Goal: Task Accomplishment & Management: Complete application form

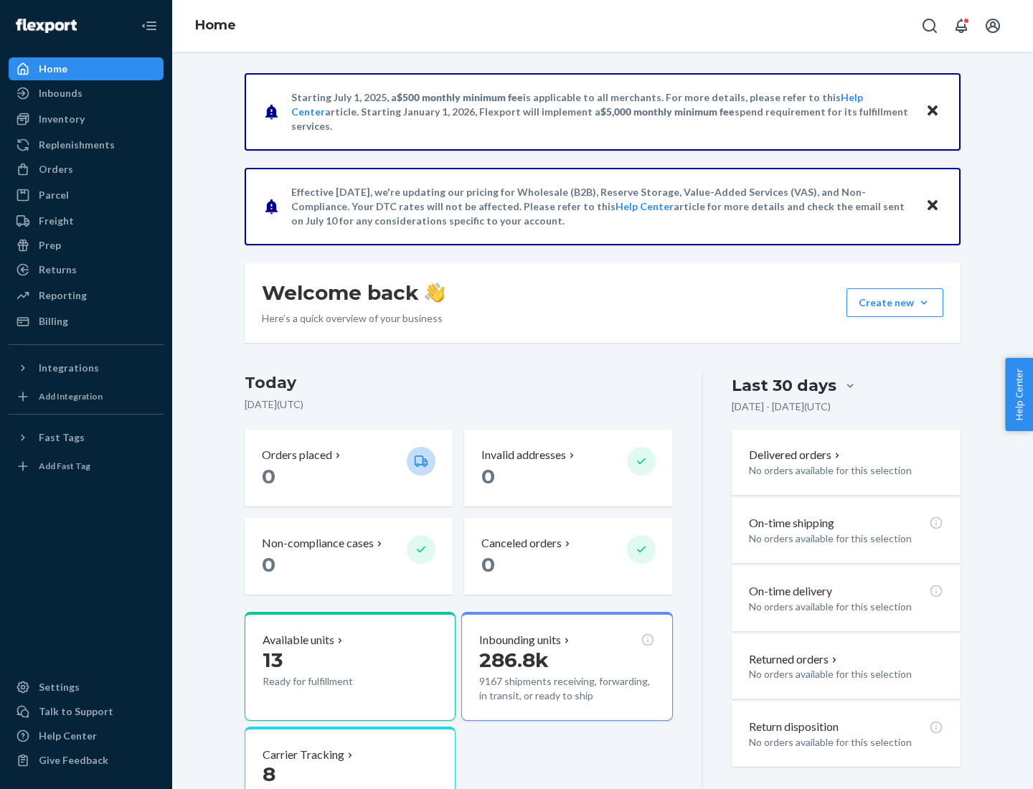
click at [924, 303] on button "Create new Create new inbound Create new order Create new product" at bounding box center [895, 302] width 97 height 29
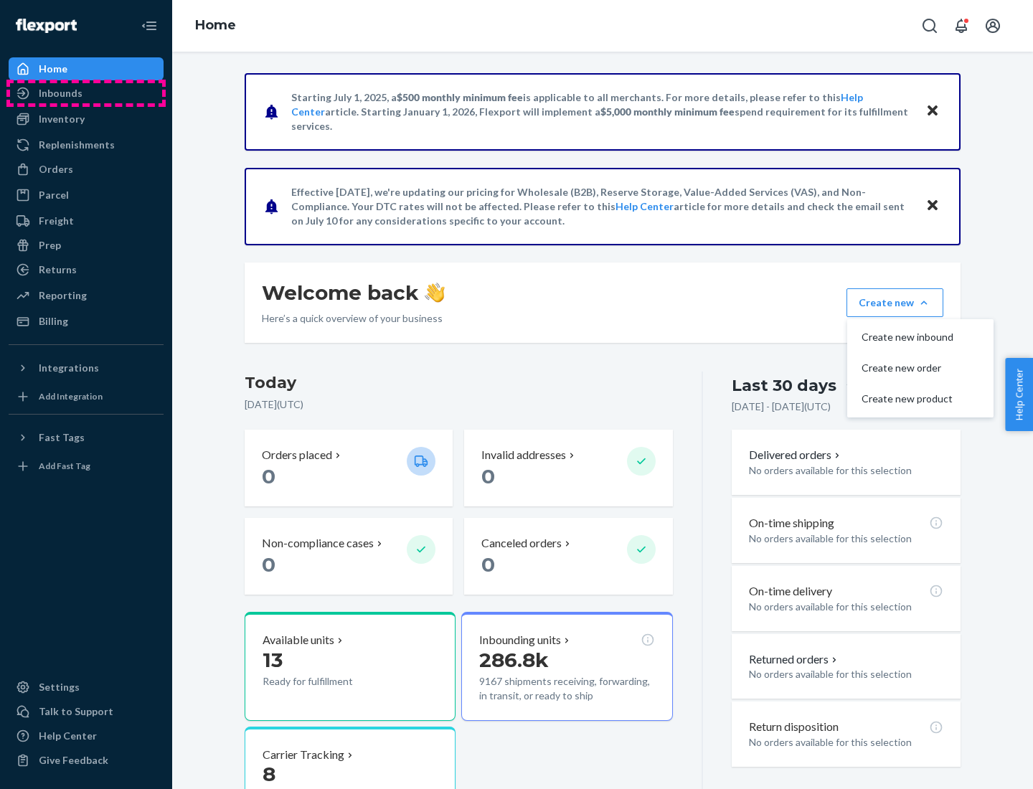
click at [86, 93] on div "Inbounds" at bounding box center [86, 93] width 152 height 20
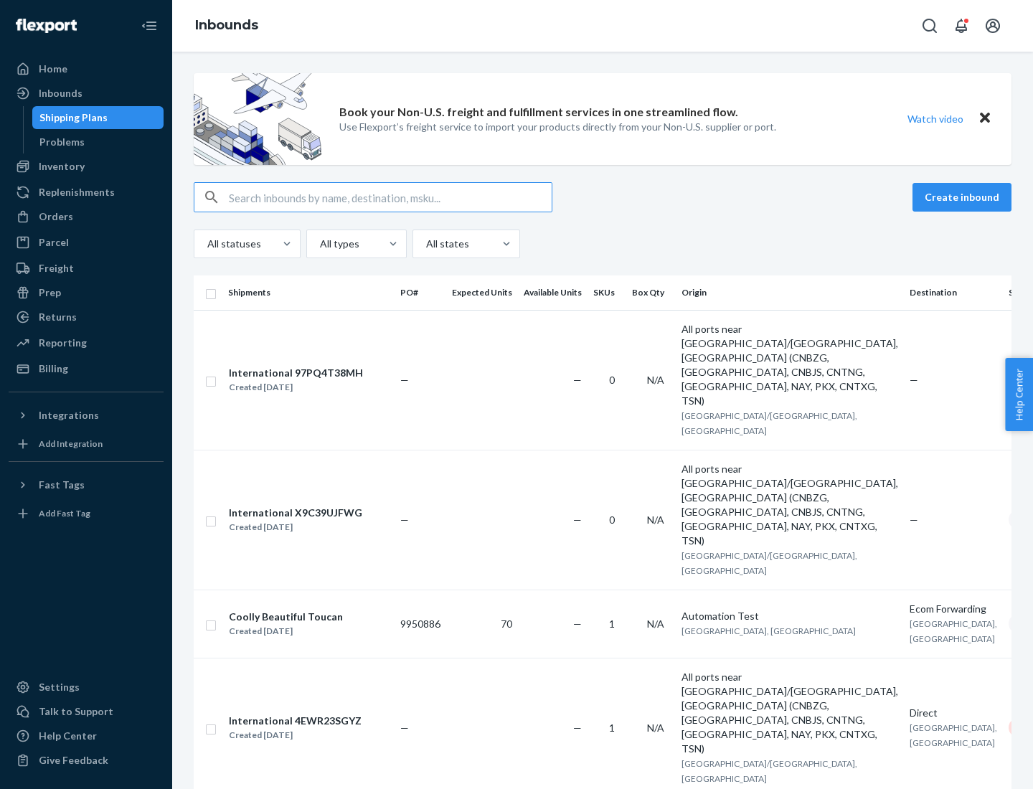
click at [964, 197] on button "Create inbound" at bounding box center [962, 197] width 99 height 29
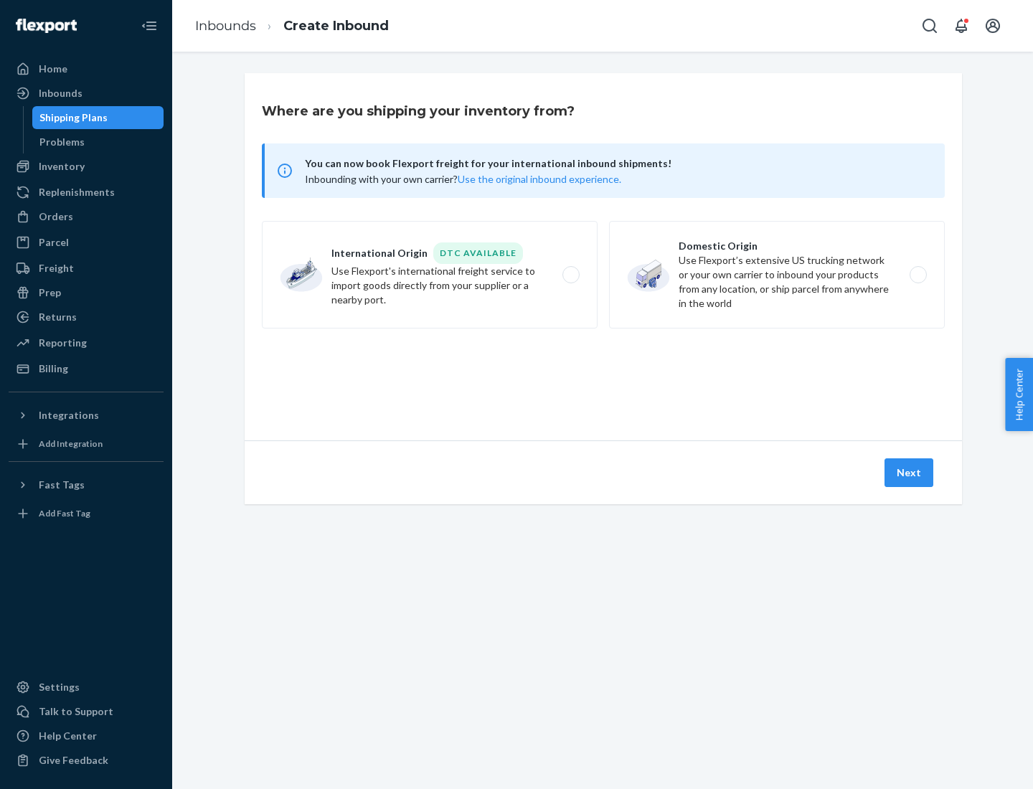
click at [777, 275] on label "Domestic Origin Use Flexport’s extensive US trucking network or your own carrie…" at bounding box center [777, 275] width 336 height 108
click at [918, 275] on input "Domestic Origin Use Flexport’s extensive US trucking network or your own carrie…" at bounding box center [922, 274] width 9 height 9
radio input "true"
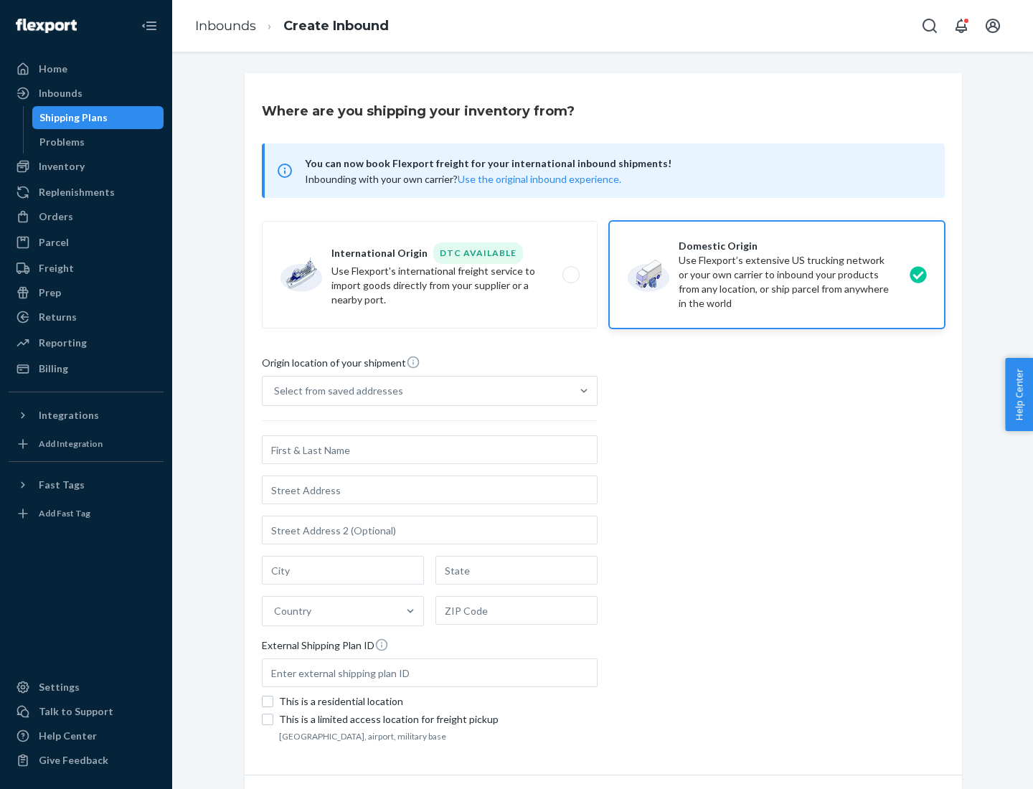
click at [335, 391] on div "Select from saved addresses" at bounding box center [338, 391] width 129 height 14
click at [275, 391] on input "Select from saved addresses" at bounding box center [274, 391] width 1 height 14
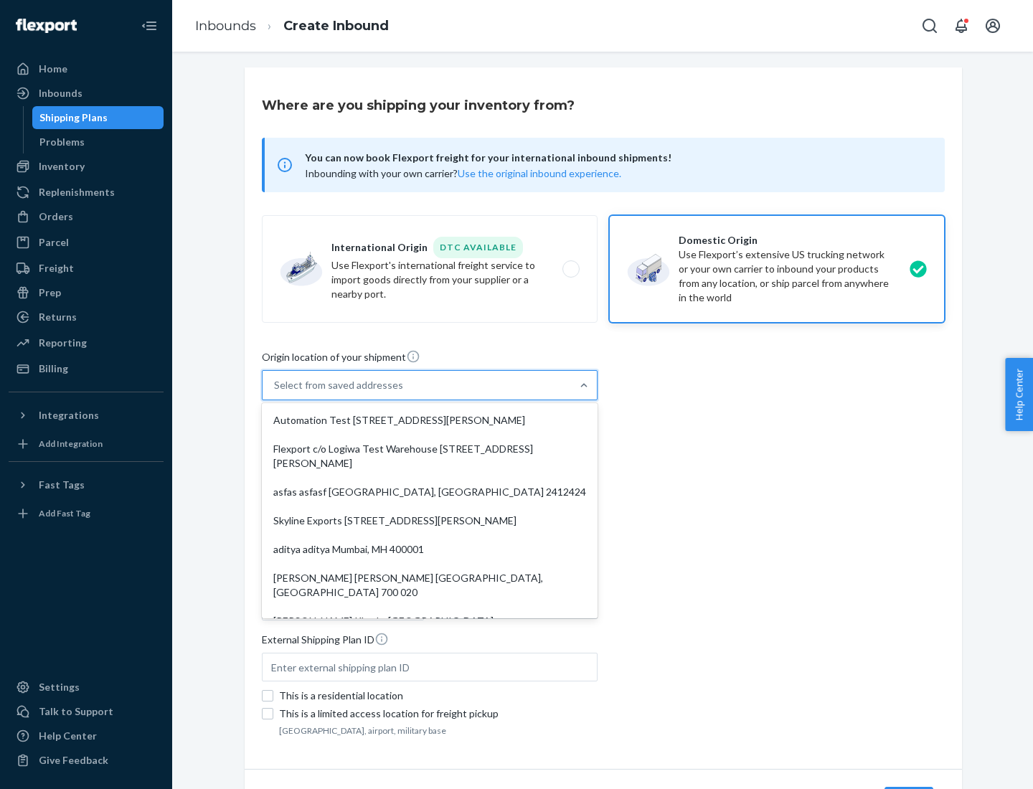
click at [430, 420] on div "Automation Test [STREET_ADDRESS][PERSON_NAME]" at bounding box center [430, 420] width 330 height 29
click at [275, 392] on input "option Automation Test [STREET_ADDRESS][PERSON_NAME]. 9 results available. Use …" at bounding box center [274, 385] width 1 height 14
type input "Automation Test"
type input "9th Floor"
type input "[GEOGRAPHIC_DATA]"
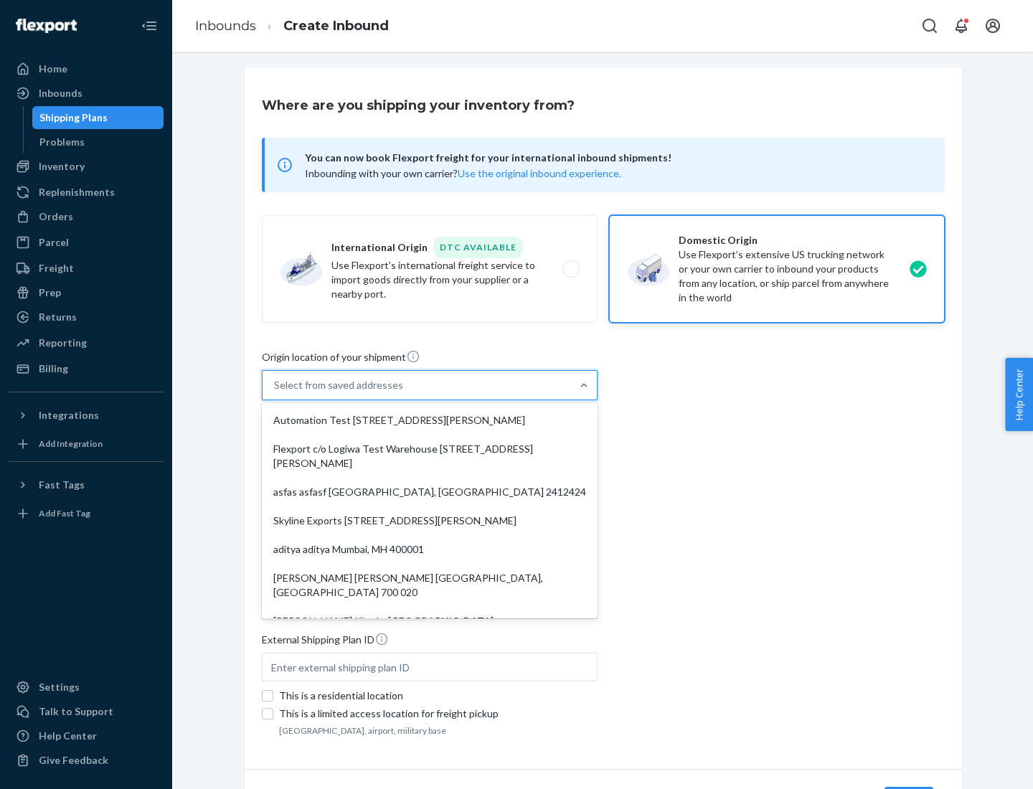
type input "CA"
type input "94104"
type input "[STREET_ADDRESS][PERSON_NAME]"
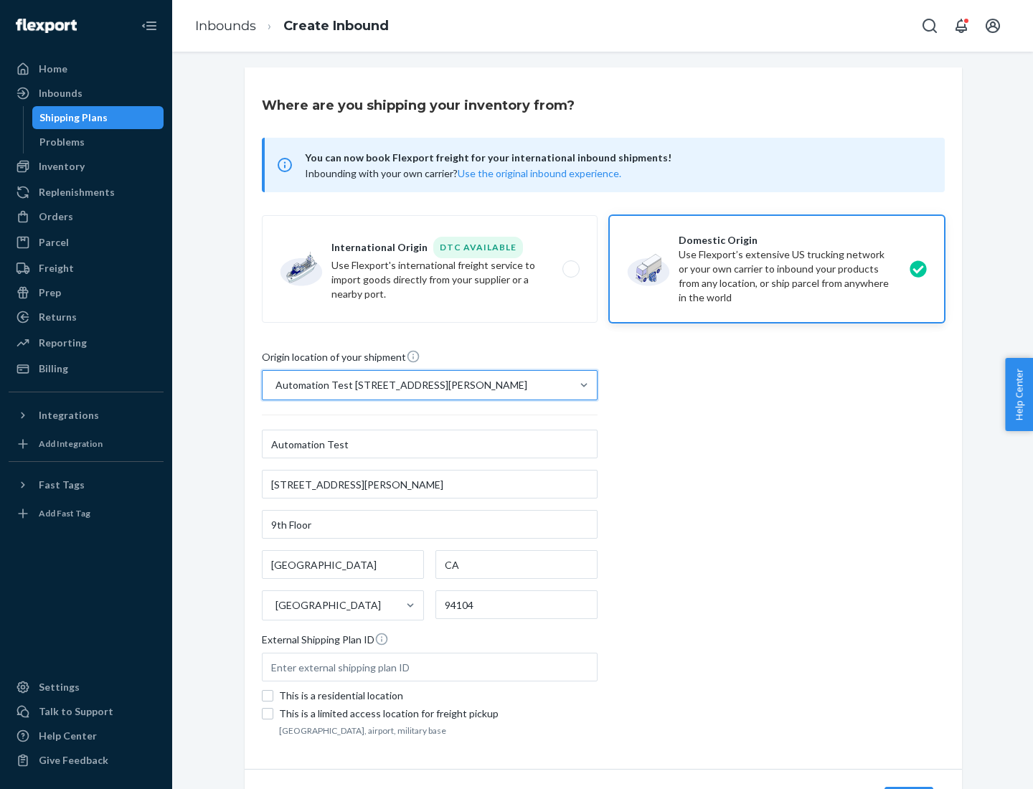
scroll to position [84, 0]
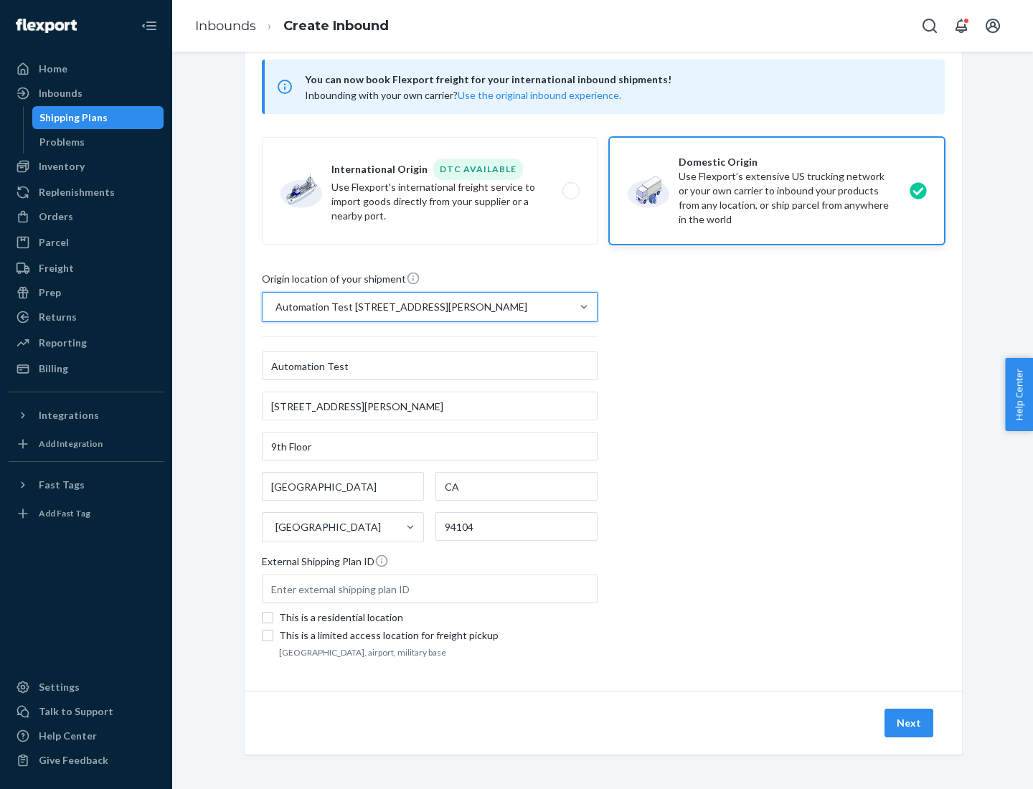
click at [910, 723] on button "Next" at bounding box center [909, 723] width 49 height 29
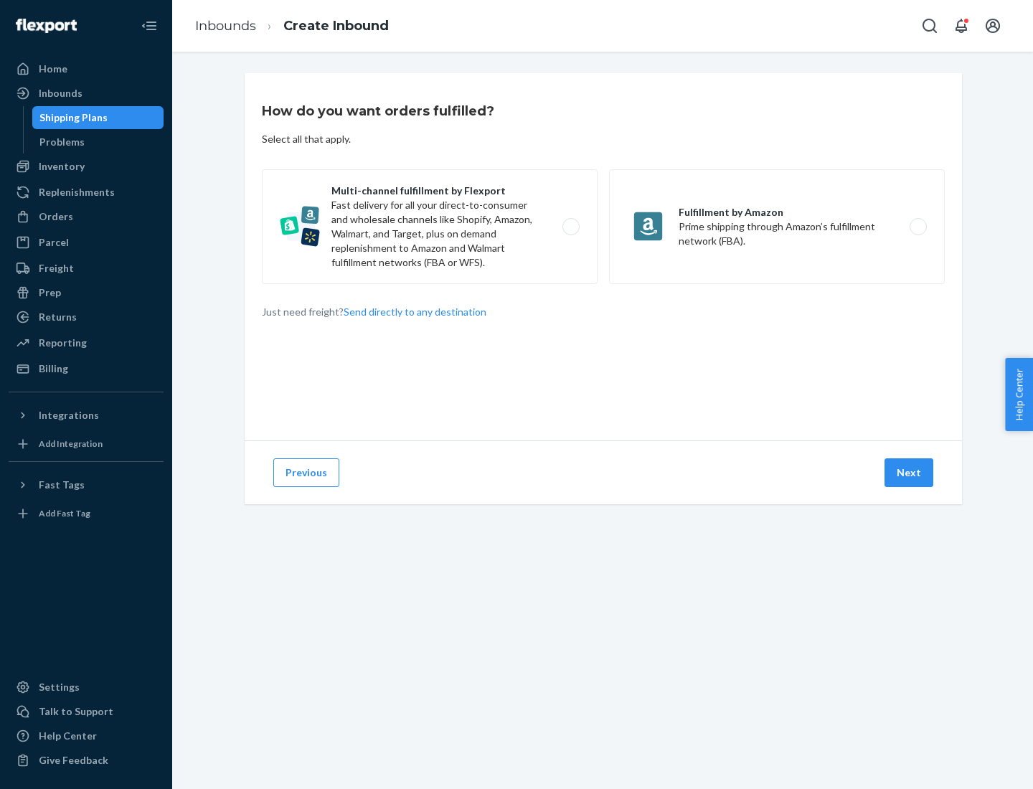
click at [430, 227] on label "Multi-channel fulfillment by Flexport Fast delivery for all your direct-to-cons…" at bounding box center [430, 226] width 336 height 115
click at [570, 227] on input "Multi-channel fulfillment by Flexport Fast delivery for all your direct-to-cons…" at bounding box center [574, 226] width 9 height 9
radio input "true"
click at [910, 473] on button "Next" at bounding box center [909, 472] width 49 height 29
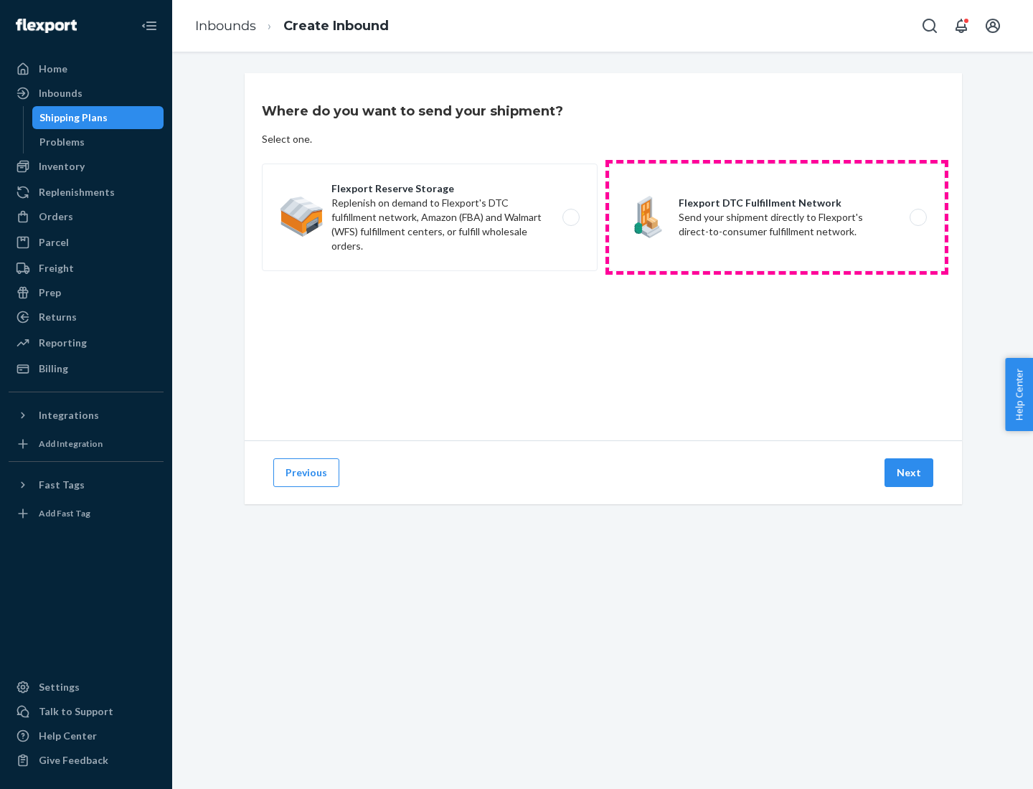
click at [777, 217] on label "Flexport DTC Fulfillment Network Send your shipment directly to Flexport's dire…" at bounding box center [777, 218] width 336 height 108
click at [918, 217] on input "Flexport DTC Fulfillment Network Send your shipment directly to Flexport's dire…" at bounding box center [922, 217] width 9 height 9
radio input "true"
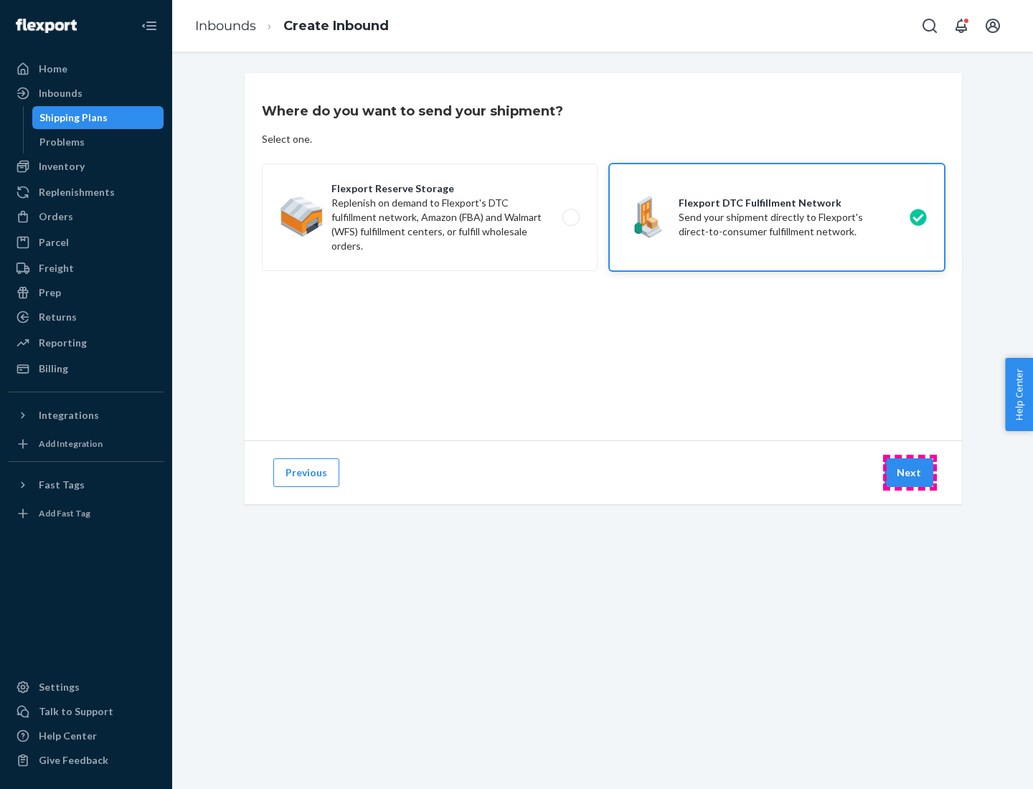
click at [910, 473] on button "Next" at bounding box center [909, 472] width 49 height 29
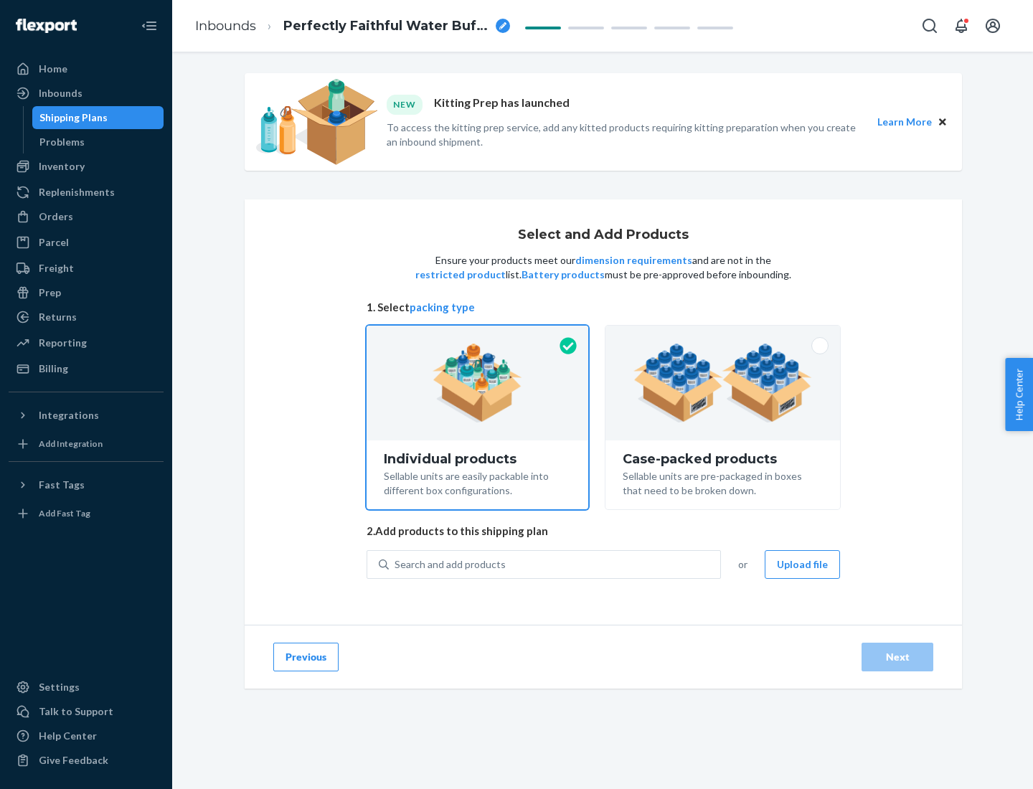
click at [723, 383] on img at bounding box center [722, 383] width 179 height 79
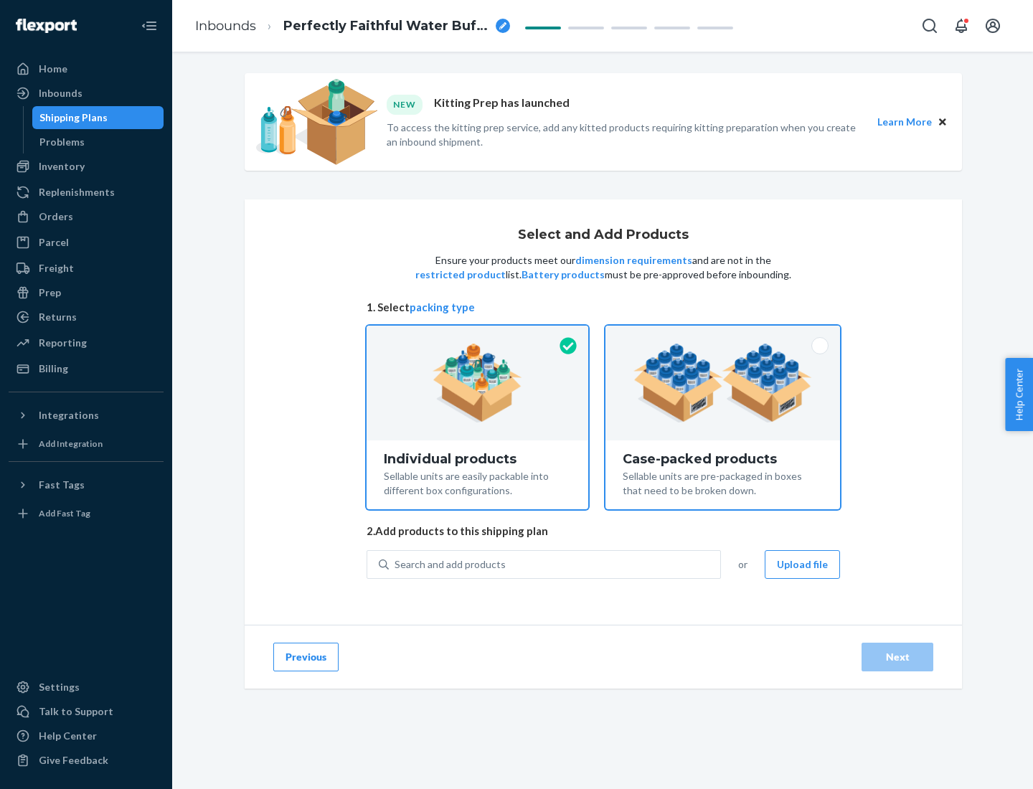
click at [723, 335] on input "Case-packed products Sellable units are pre-packaged in boxes that need to be b…" at bounding box center [722, 330] width 9 height 9
radio input "true"
radio input "false"
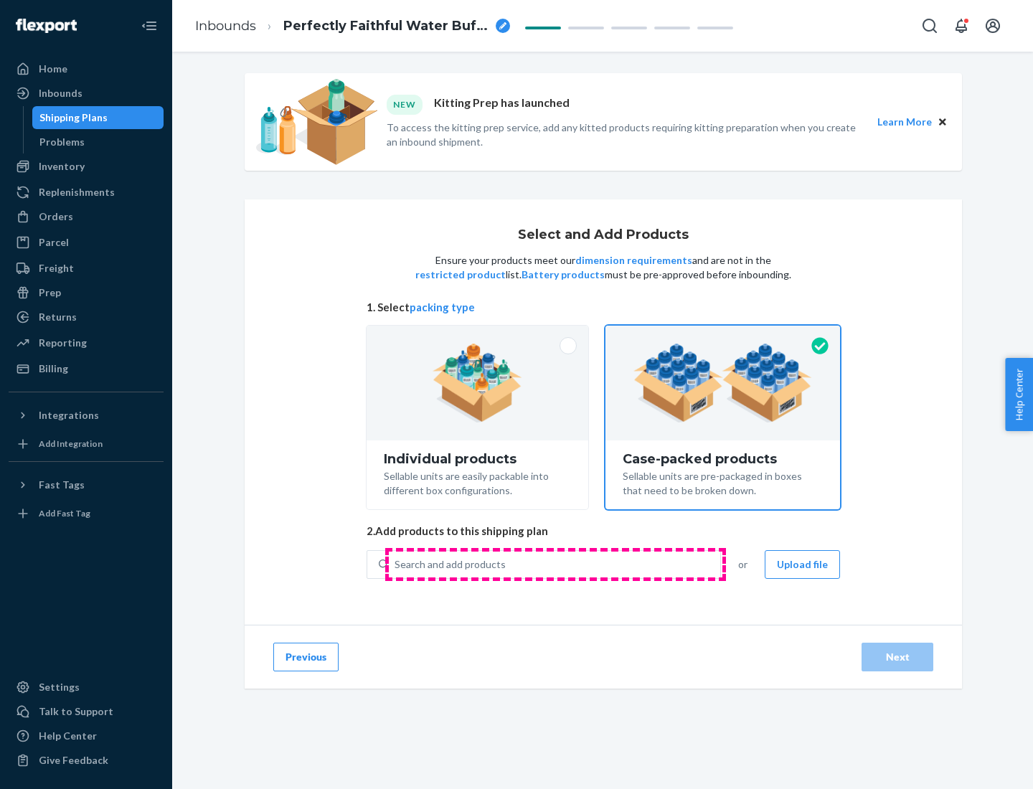
click at [555, 564] on div "Search and add products" at bounding box center [554, 565] width 331 height 26
click at [396, 564] on input "Search and add products" at bounding box center [395, 564] width 1 height 14
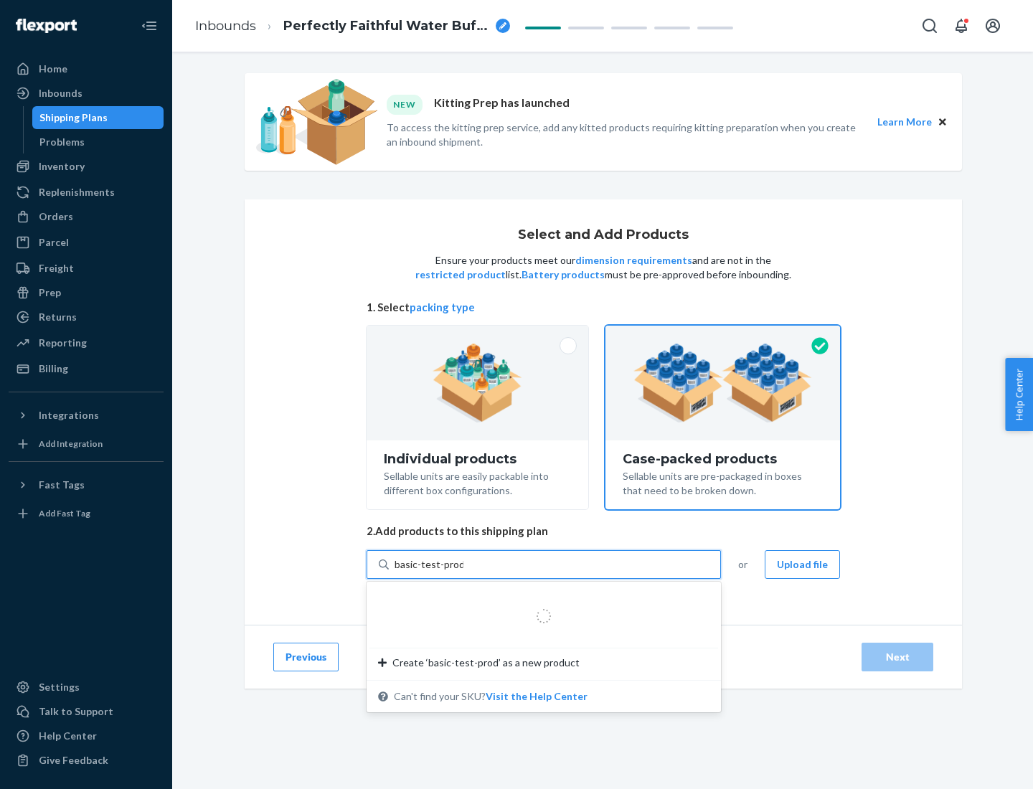
type input "basic-test-product-1"
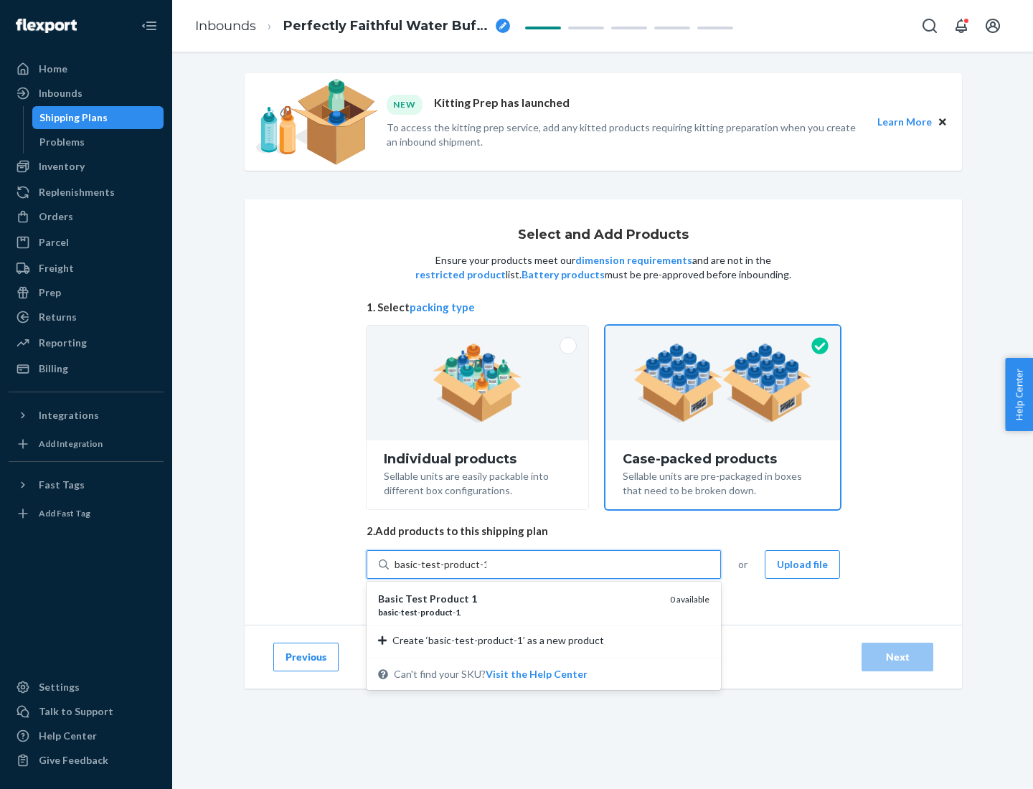
click at [519, 612] on div "basic - test - product - 1" at bounding box center [518, 612] width 281 height 12
click at [486, 572] on input "basic-test-product-1" at bounding box center [441, 564] width 92 height 14
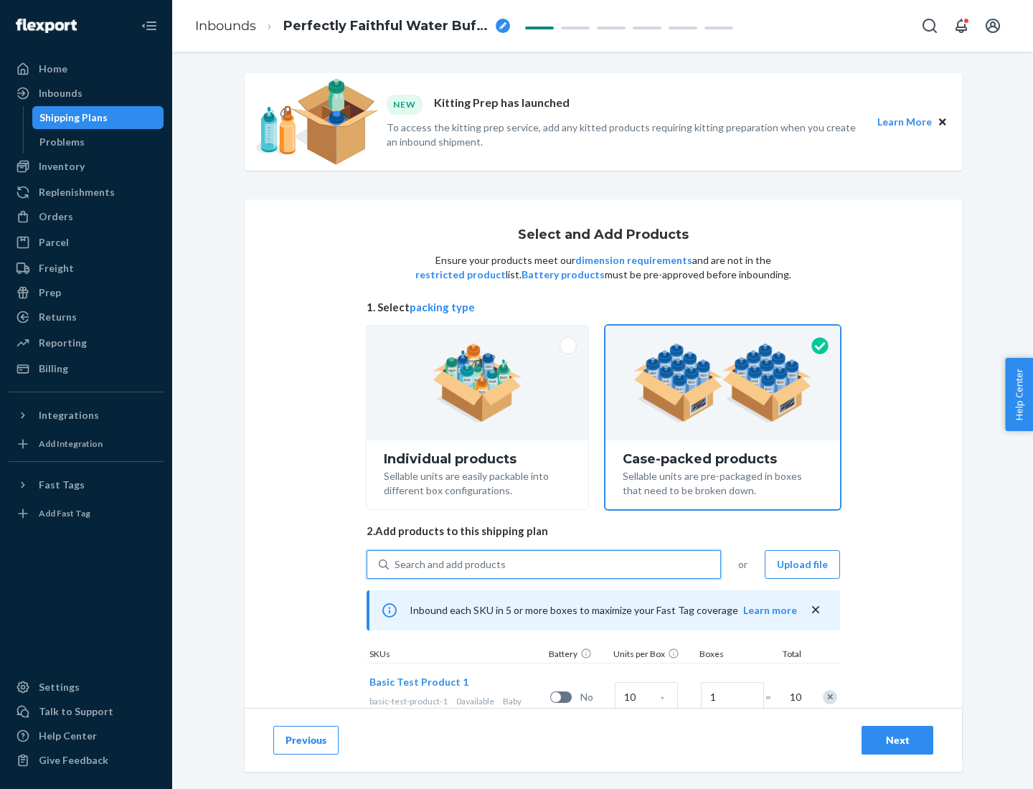
scroll to position [52, 0]
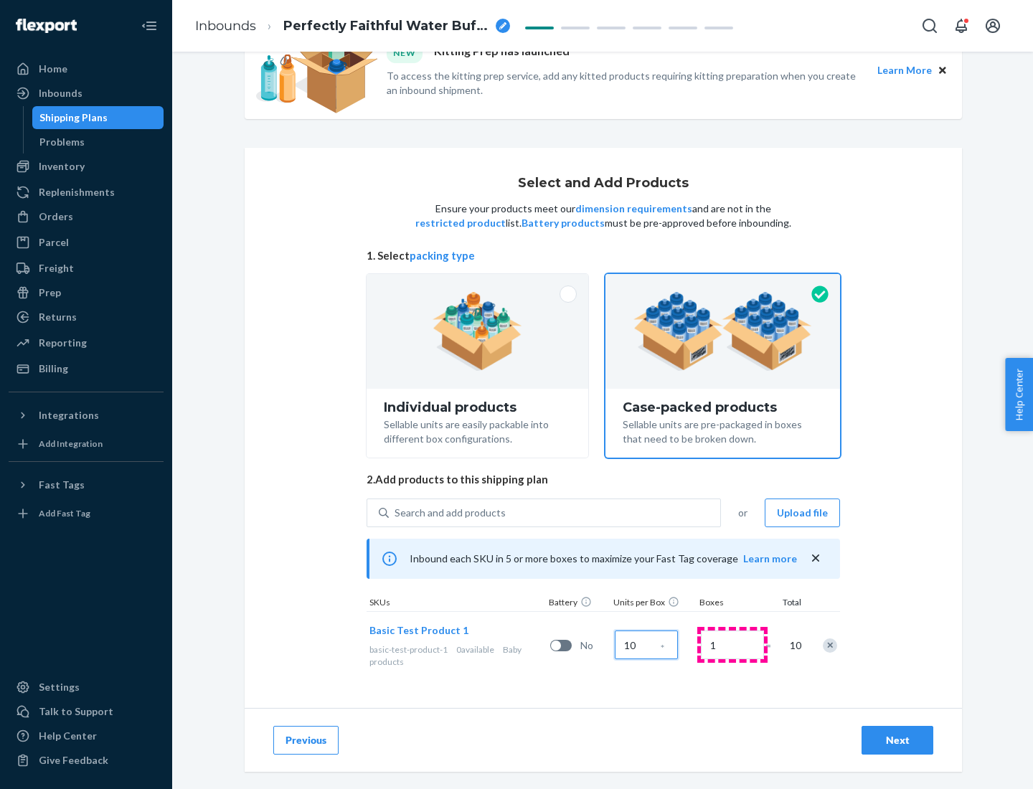
type input "10"
type input "7"
click at [898, 740] on div "Next" at bounding box center [897, 740] width 47 height 14
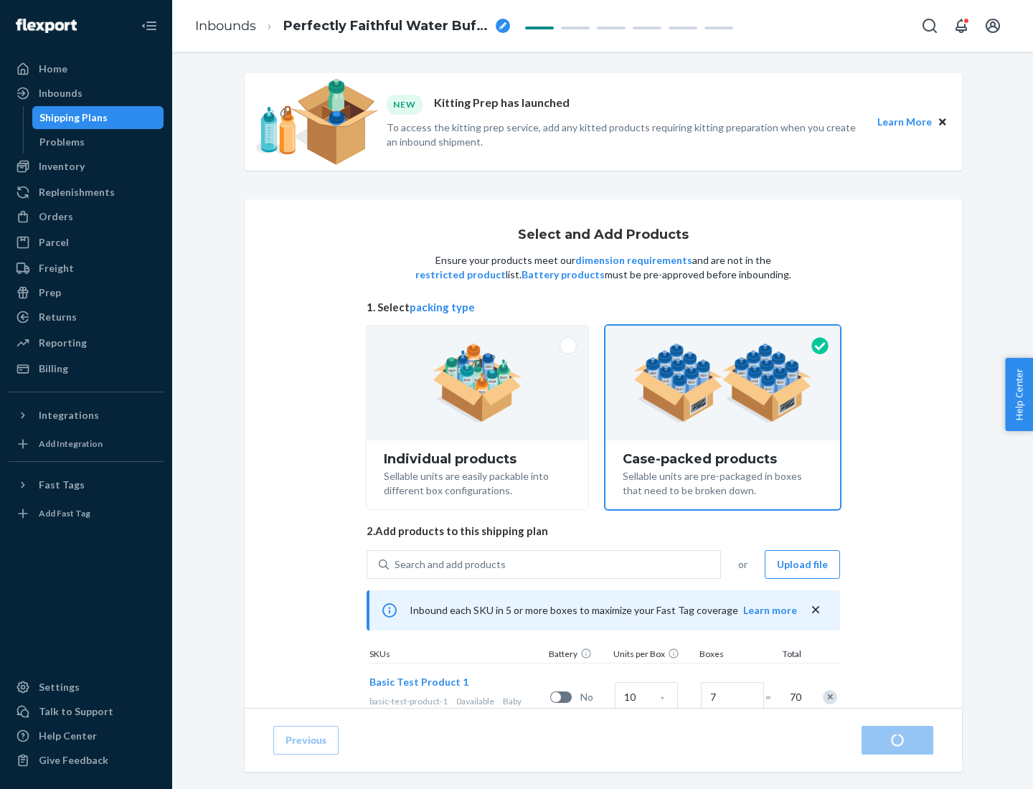
radio input "true"
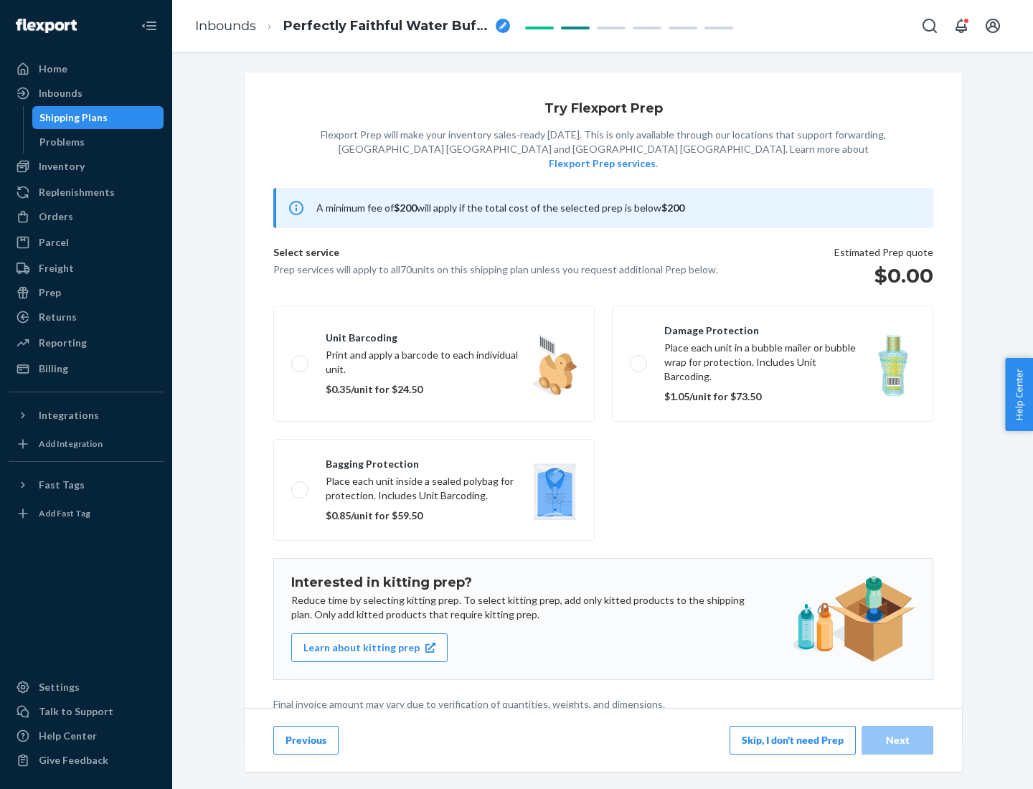
scroll to position [4, 0]
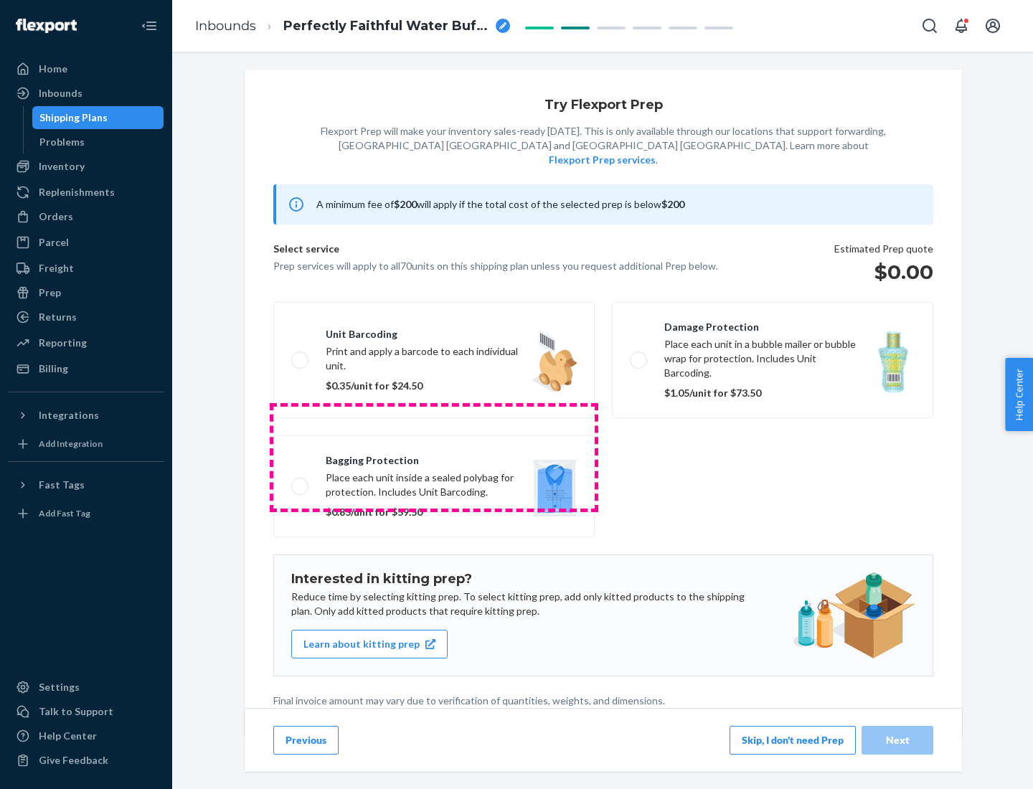
click at [434, 457] on label "Bagging protection Place each unit inside a sealed polybag for protection. Incl…" at bounding box center [433, 486] width 321 height 102
click at [301, 481] on input "Bagging protection Place each unit inside a sealed polybag for protection. Incl…" at bounding box center [295, 485] width 9 height 9
checkbox input "true"
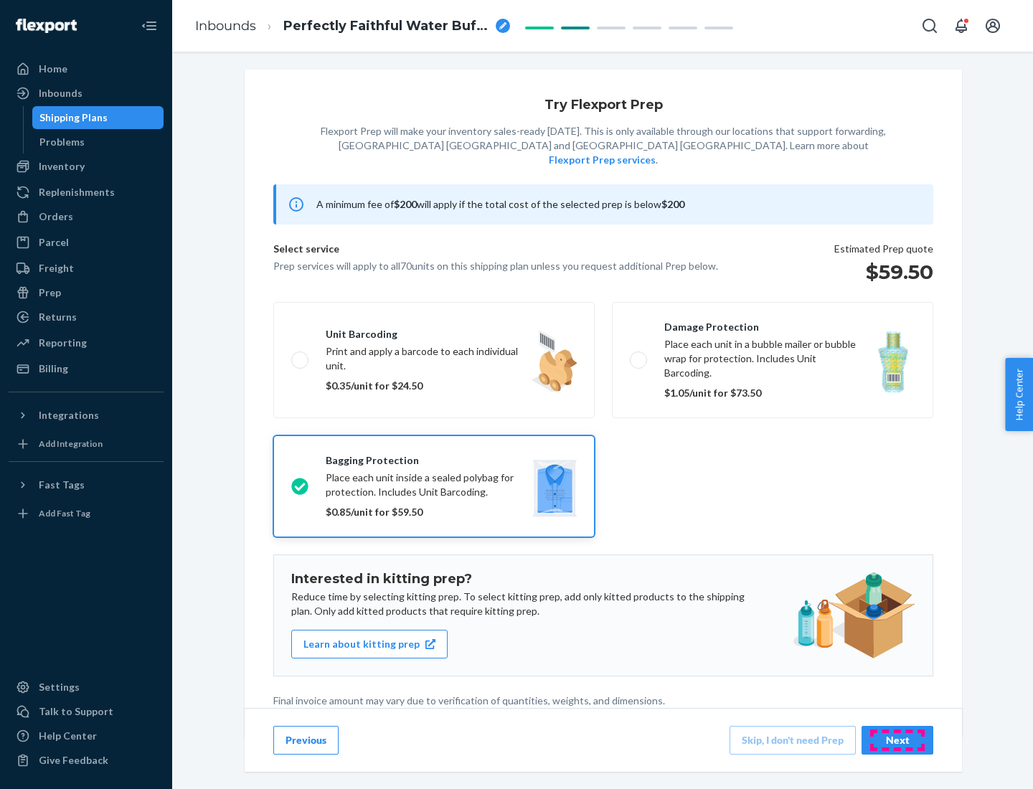
click at [898, 740] on div "Next" at bounding box center [897, 740] width 47 height 14
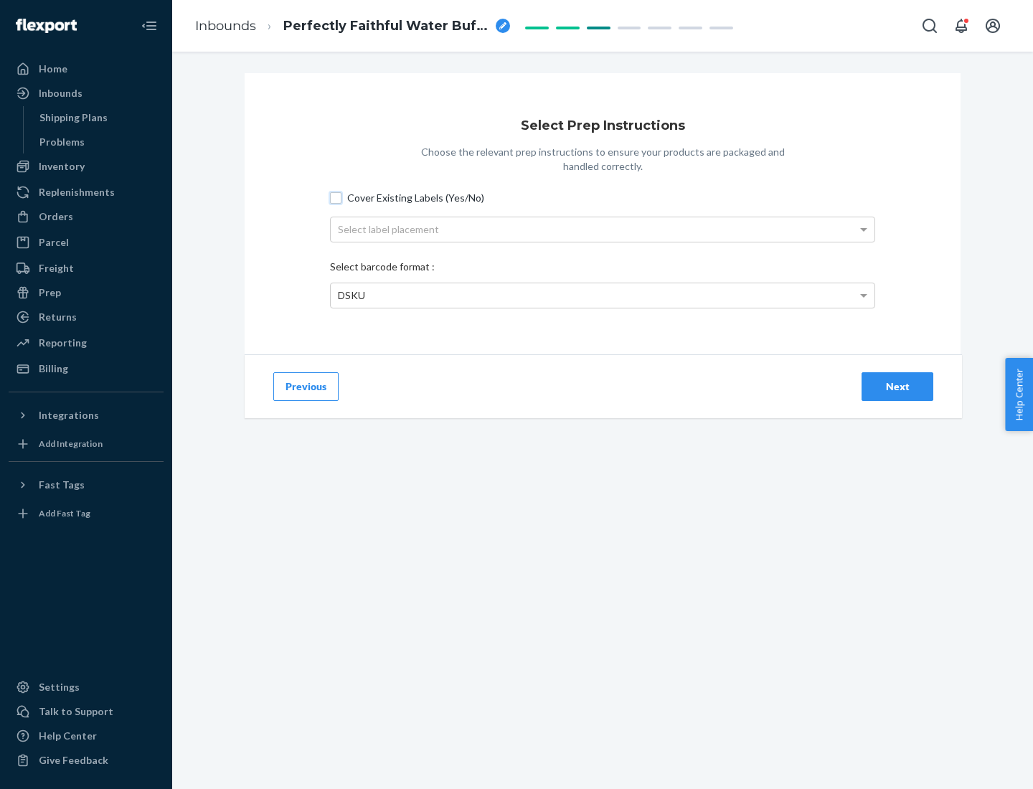
click at [336, 197] on input "Cover Existing Labels (Yes/No)" at bounding box center [335, 197] width 11 height 11
checkbox input "true"
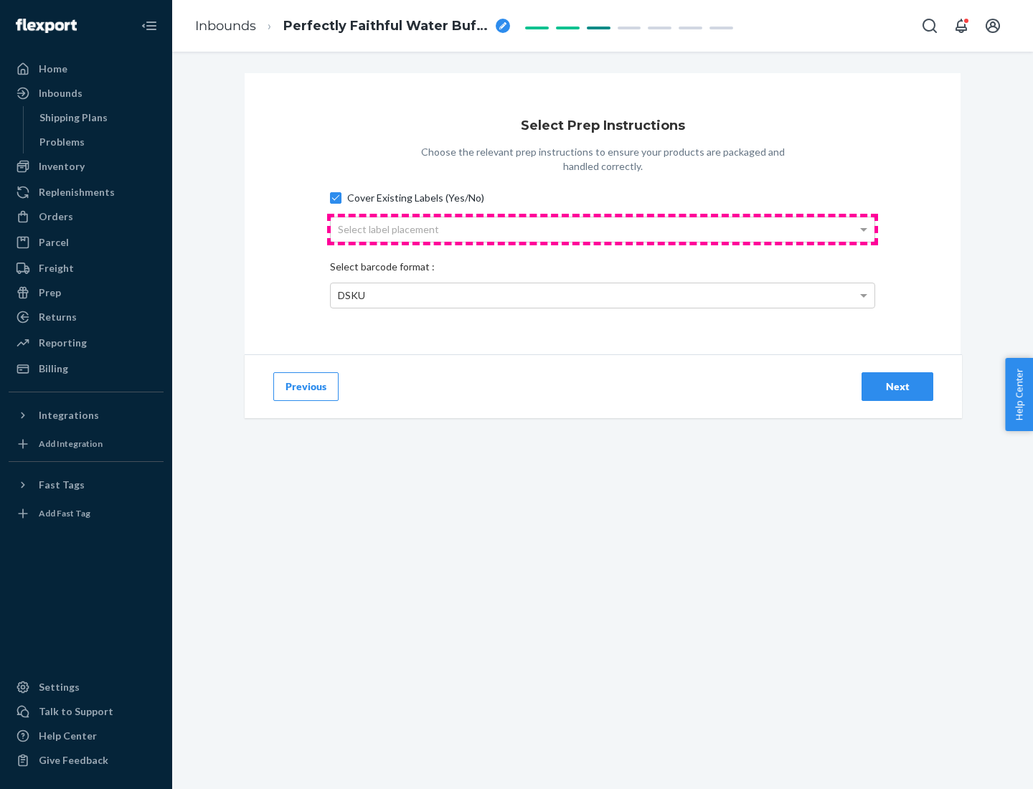
click at [603, 229] on div "Select label placement" at bounding box center [603, 229] width 544 height 24
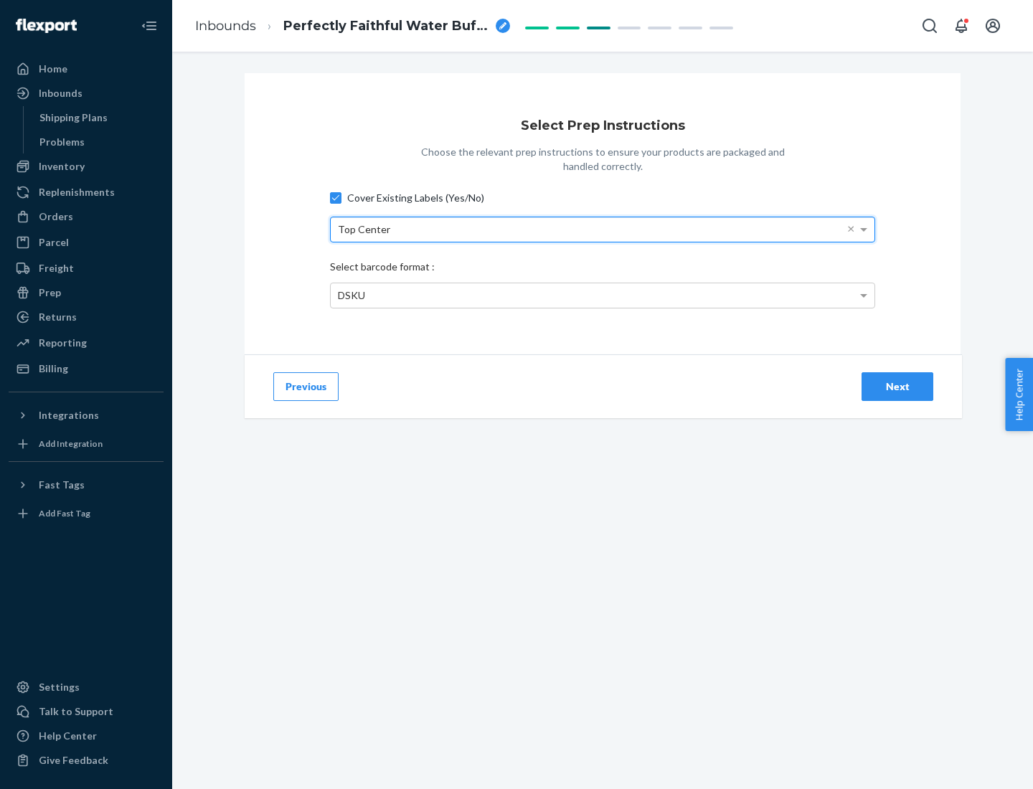
click at [603, 295] on div "DSKU" at bounding box center [603, 295] width 544 height 24
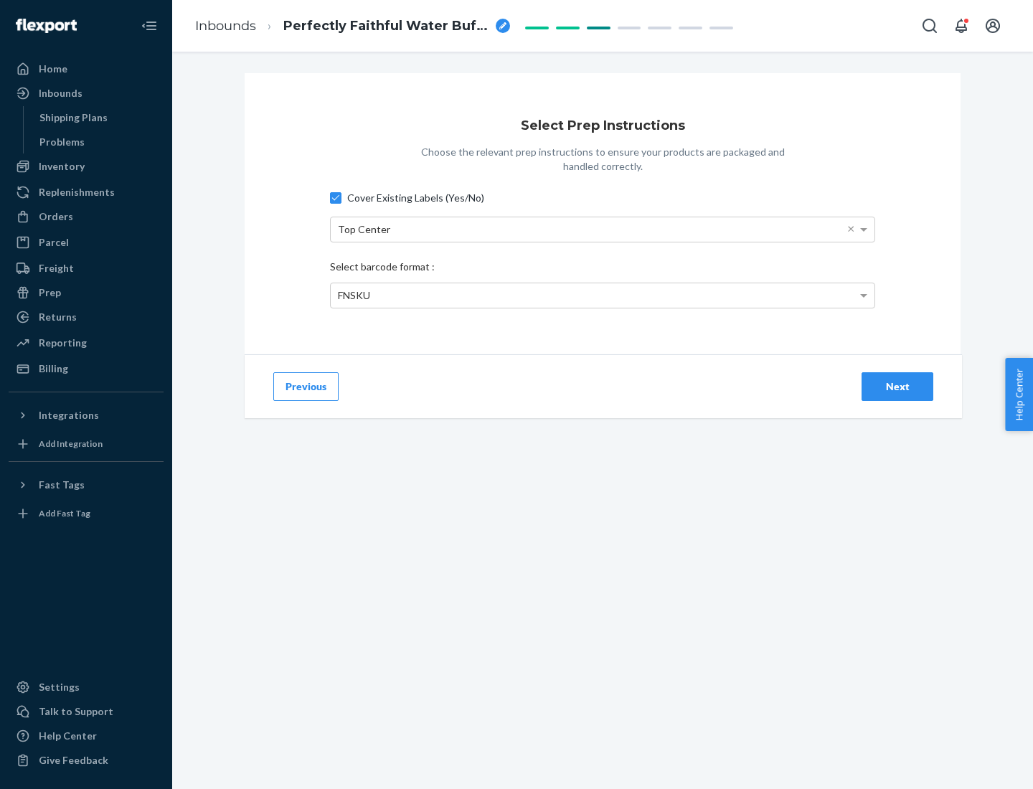
click at [898, 386] on div "Next" at bounding box center [897, 387] width 47 height 14
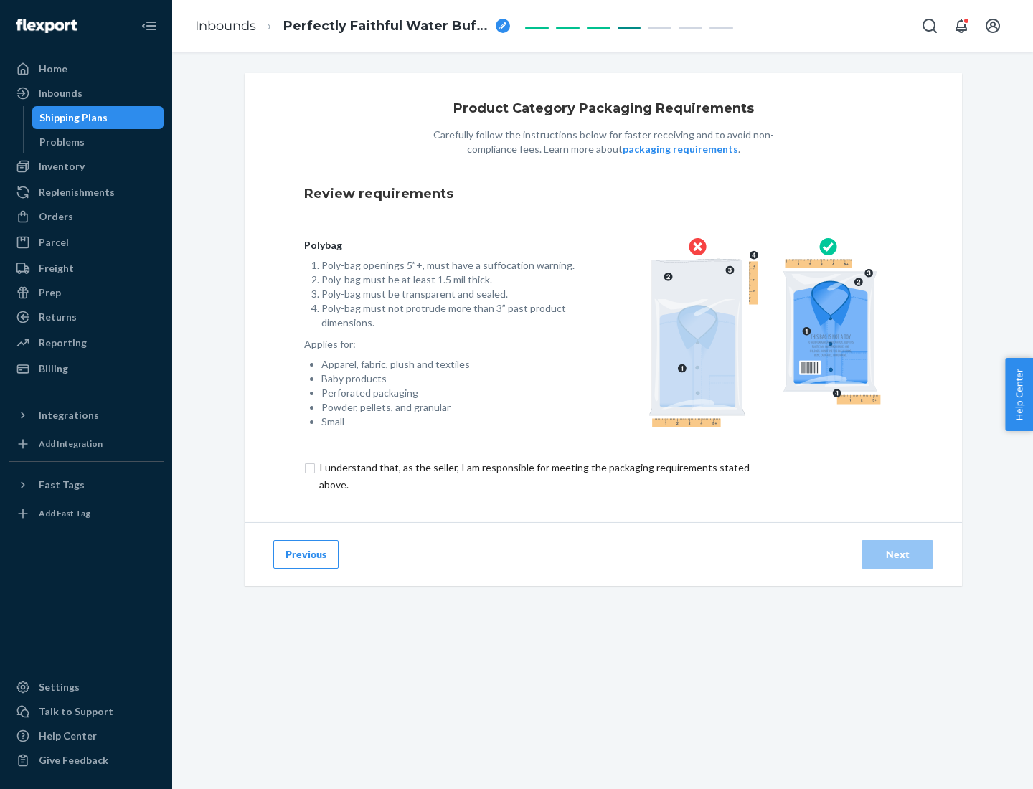
click at [533, 476] on input "checkbox" at bounding box center [542, 476] width 477 height 34
checkbox input "true"
click at [898, 554] on div "Next" at bounding box center [897, 554] width 47 height 14
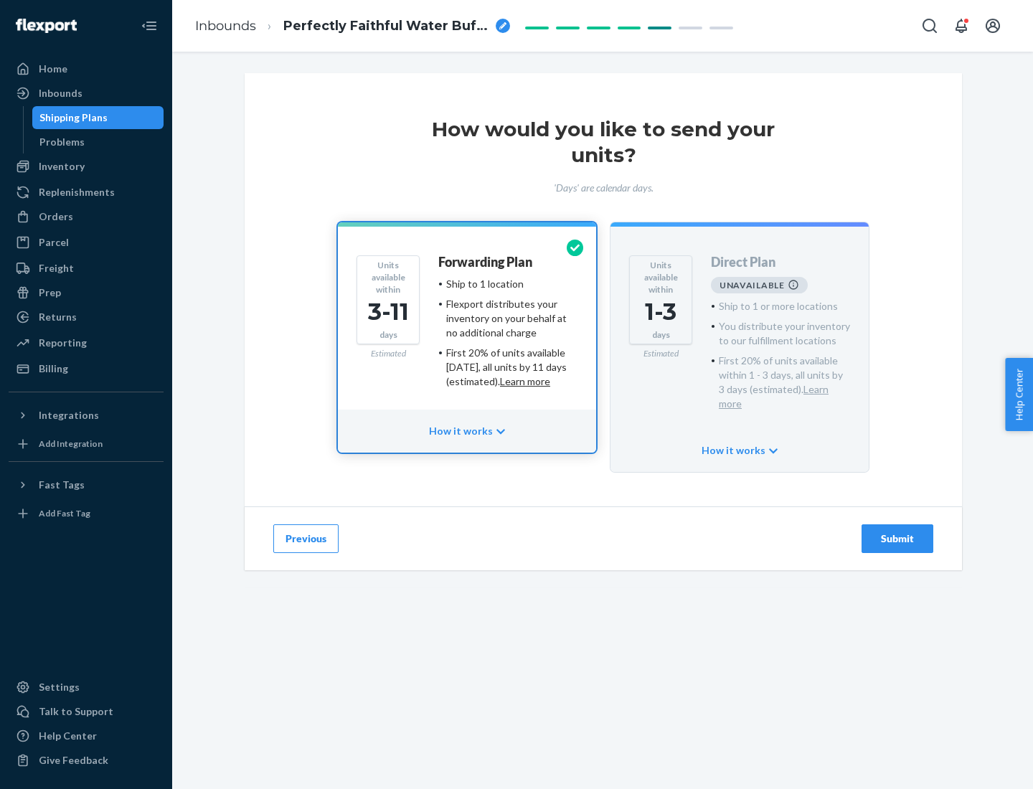
click at [486, 262] on h4 "Forwarding Plan" at bounding box center [485, 262] width 94 height 14
click at [898, 532] on div "Submit" at bounding box center [897, 539] width 47 height 14
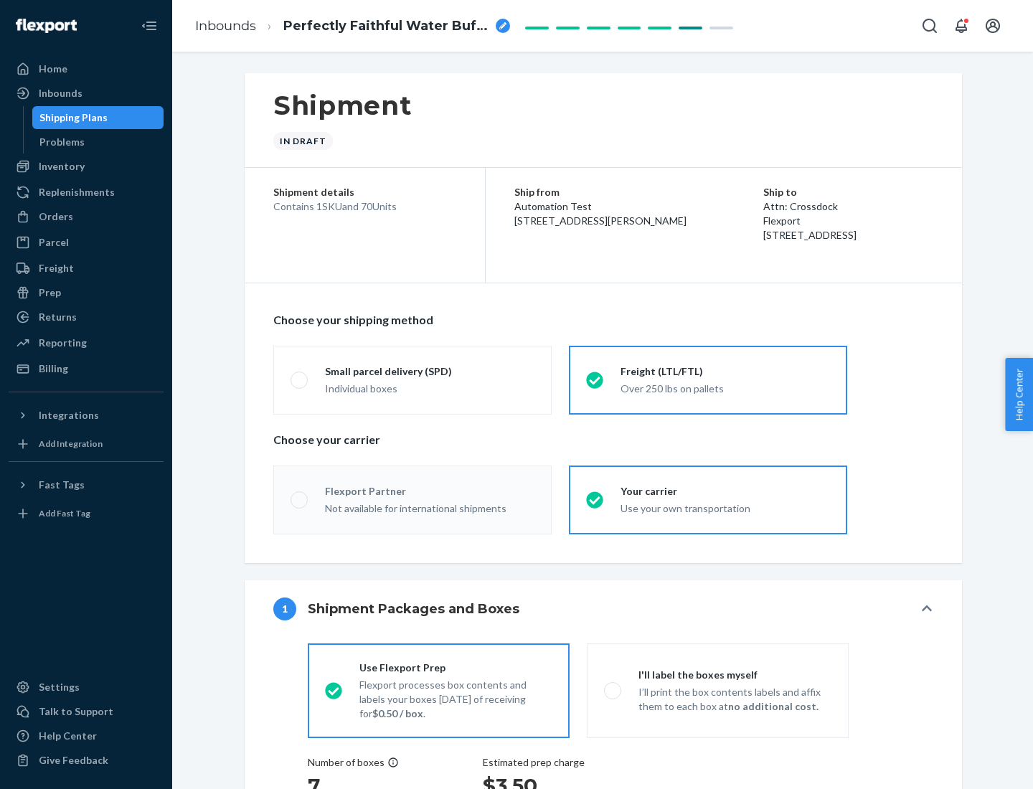
radio input "true"
radio input "false"
radio input "true"
radio input "false"
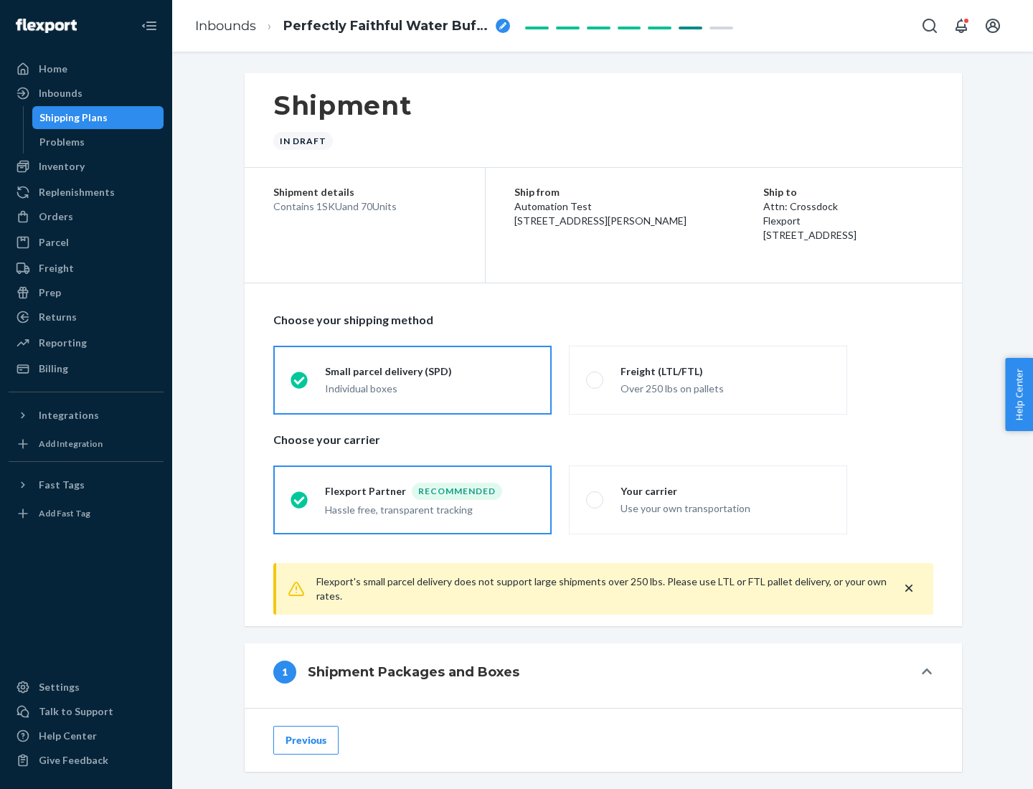
click at [708, 380] on div "Over 250 lbs on pallets" at bounding box center [725, 387] width 209 height 17
click at [595, 380] on input "Freight (LTL/FTL) Over 250 lbs on pallets" at bounding box center [590, 379] width 9 height 9
radio input "true"
radio input "false"
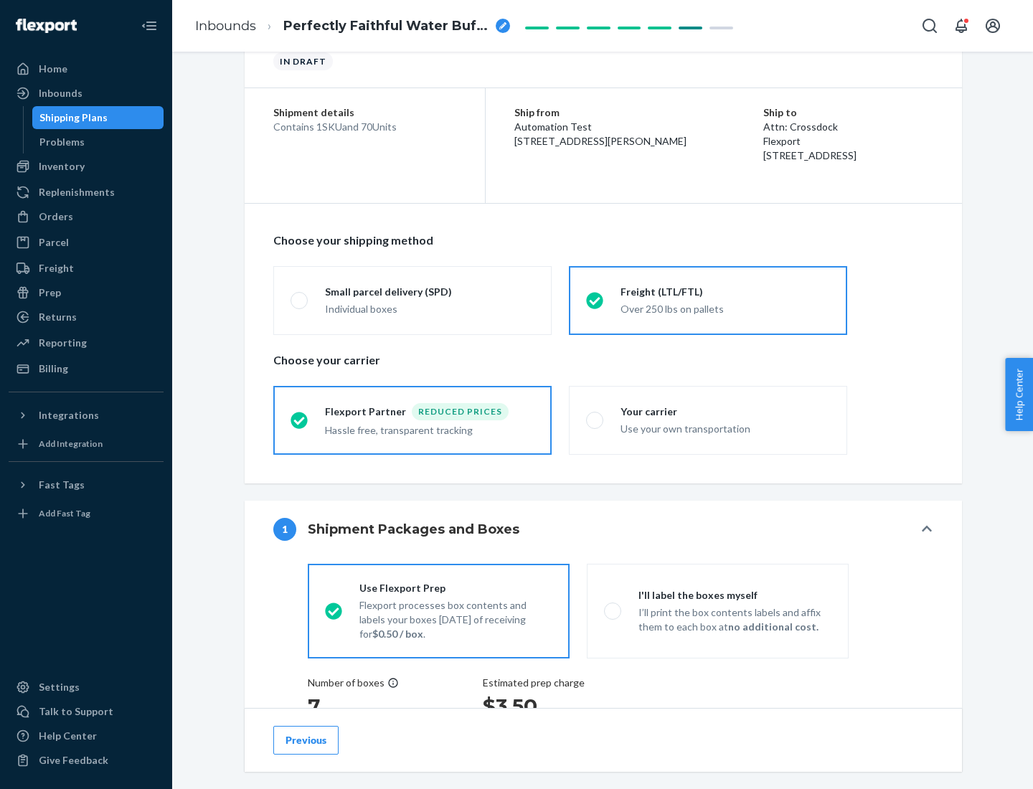
click at [413, 420] on div "Hassle free, transparent tracking" at bounding box center [429, 428] width 209 height 17
click at [300, 420] on input "Flexport Partner Reduced prices Hassle free, transparent tracking" at bounding box center [295, 419] width 9 height 9
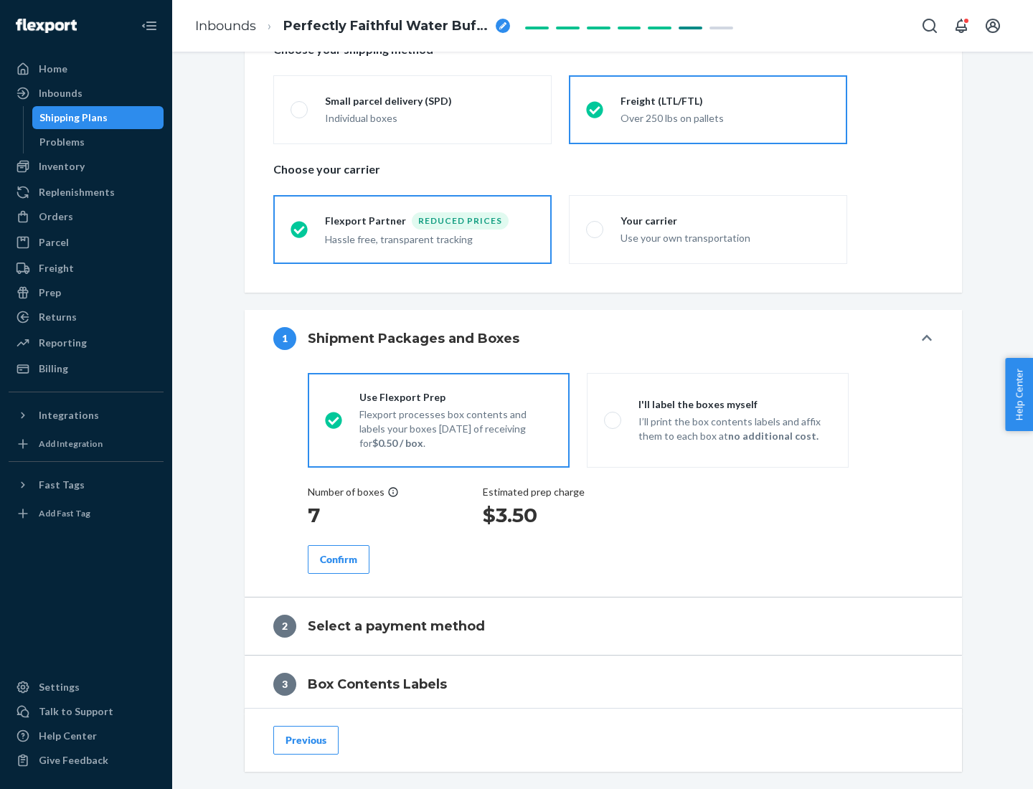
click at [717, 420] on p "I’ll print the box contents labels and affix them to each box at no additional …" at bounding box center [735, 429] width 193 height 29
click at [613, 420] on input "I'll label the boxes myself I’ll print the box contents labels and affix them t…" at bounding box center [608, 419] width 9 height 9
radio input "true"
radio input "false"
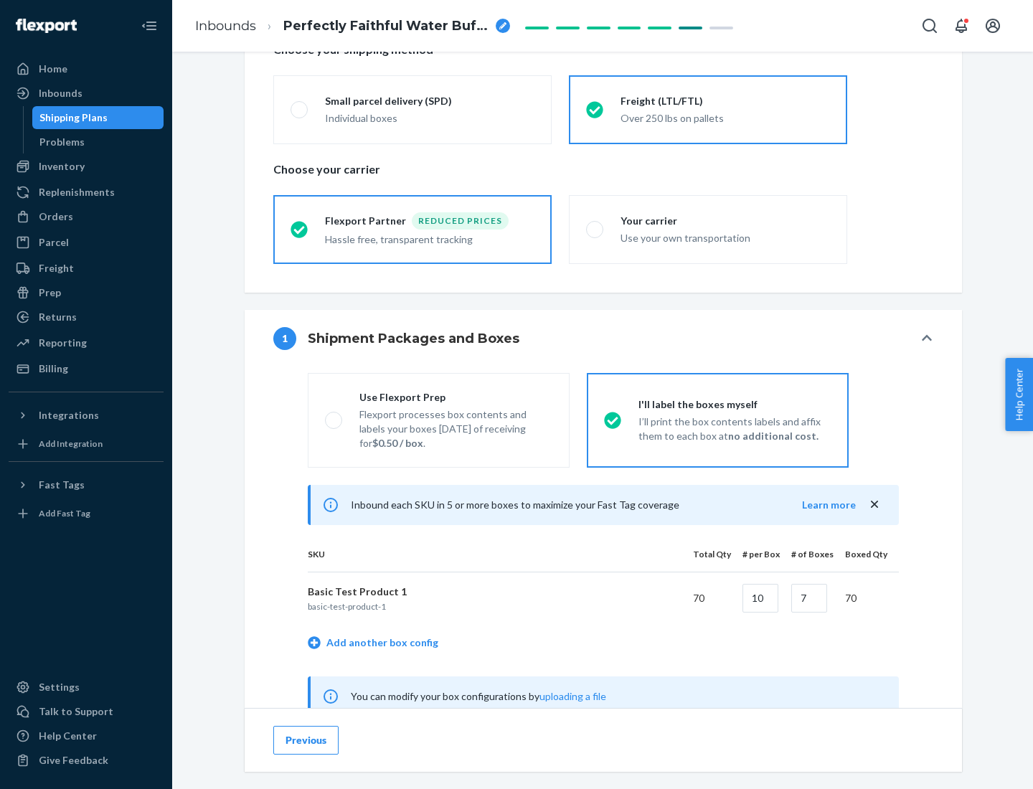
scroll to position [448, 0]
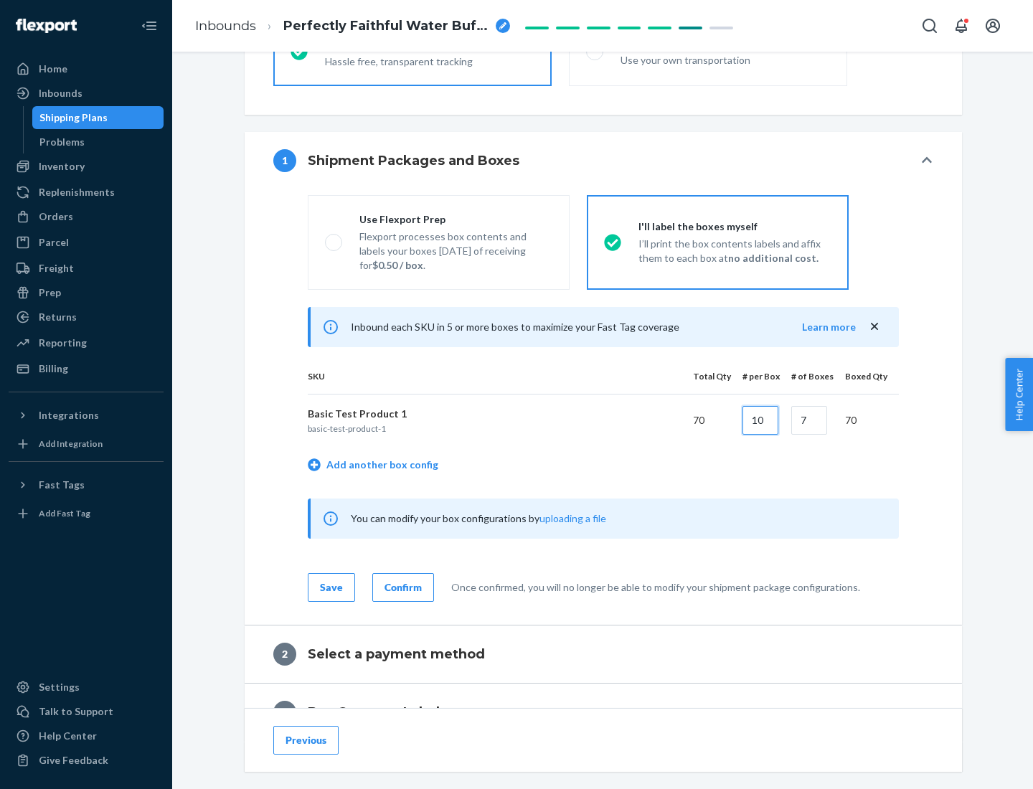
type input "10"
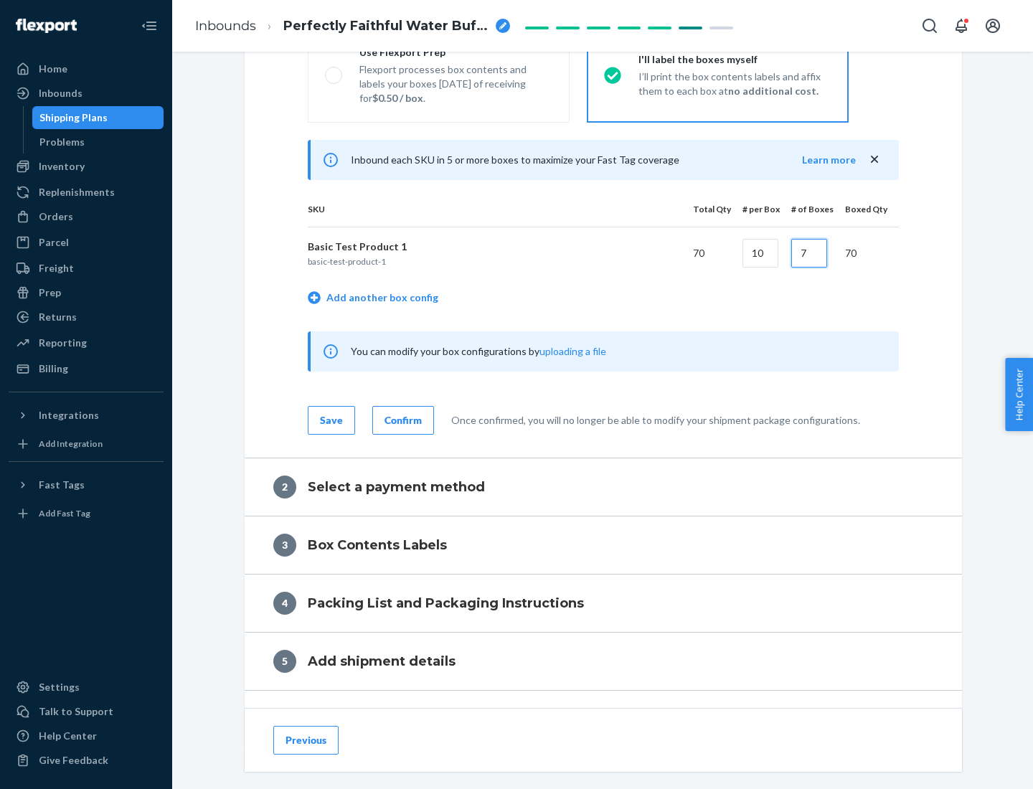
type input "7"
click at [401, 420] on div "Confirm" at bounding box center [403, 420] width 37 height 14
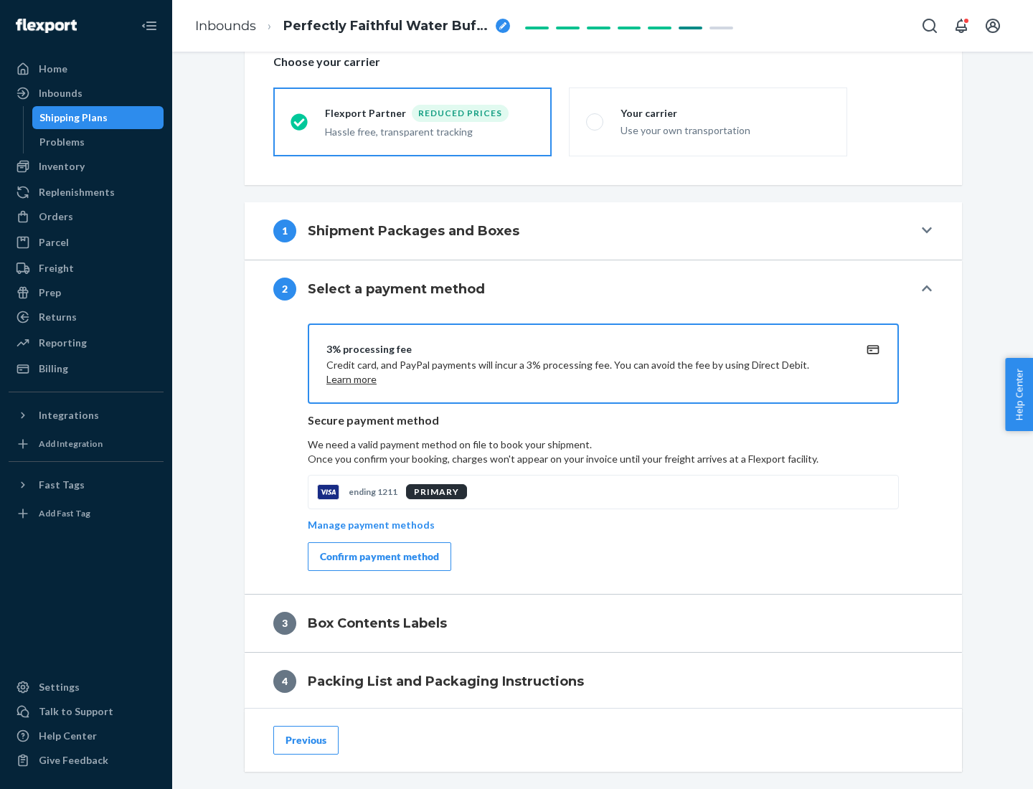
scroll to position [514, 0]
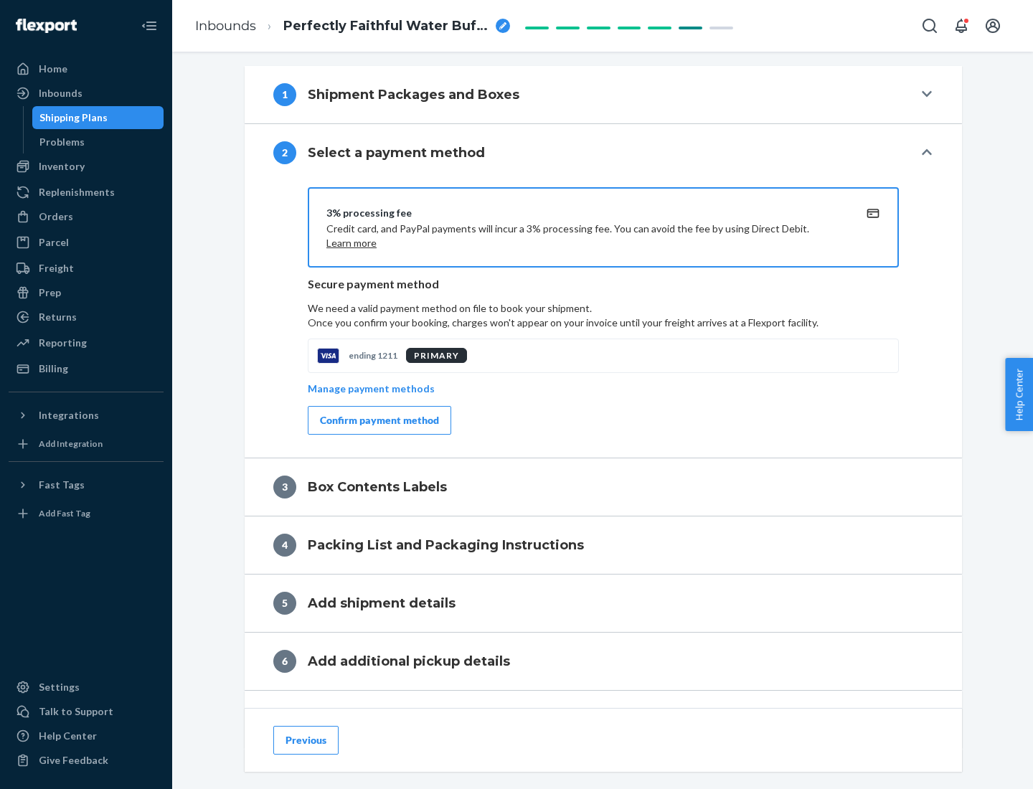
click at [378, 420] on div "Confirm payment method" at bounding box center [379, 420] width 119 height 14
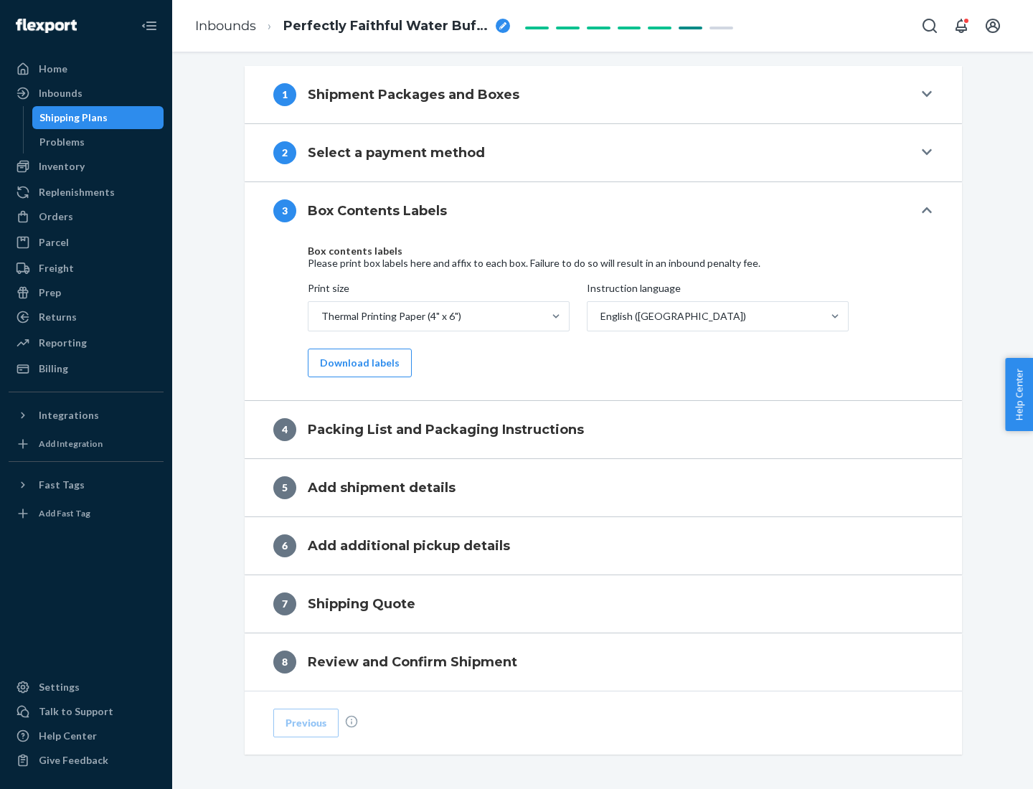
scroll to position [457, 0]
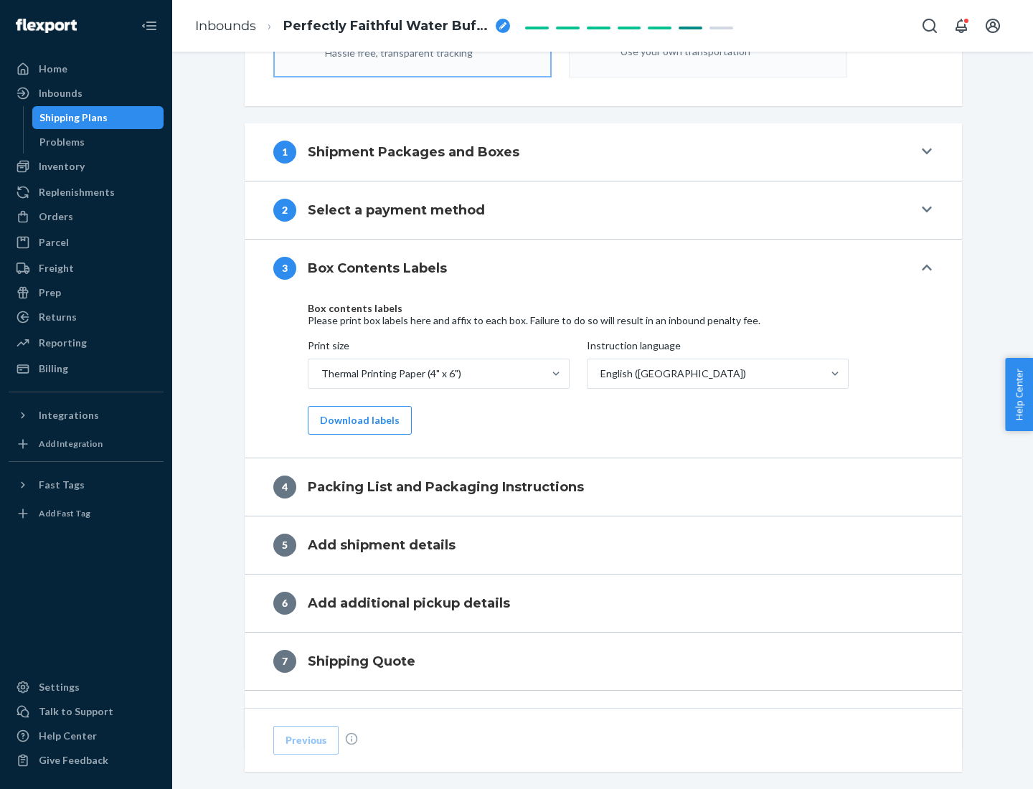
click at [357, 420] on button "Download labels" at bounding box center [360, 420] width 104 height 29
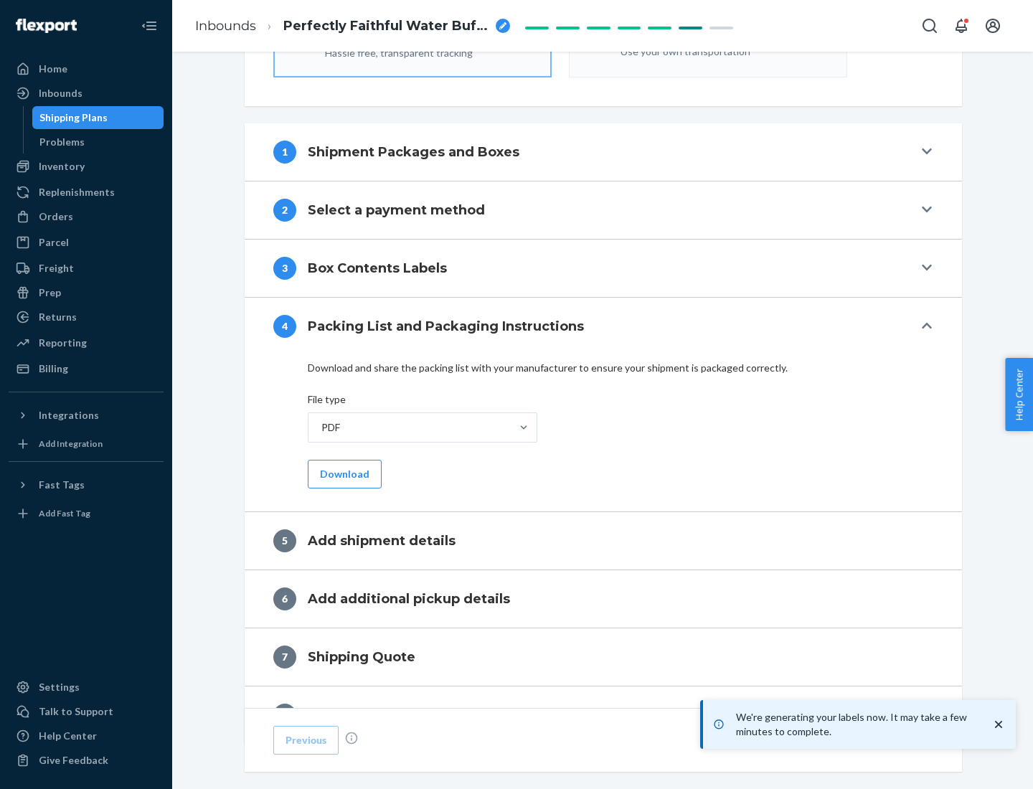
scroll to position [511, 0]
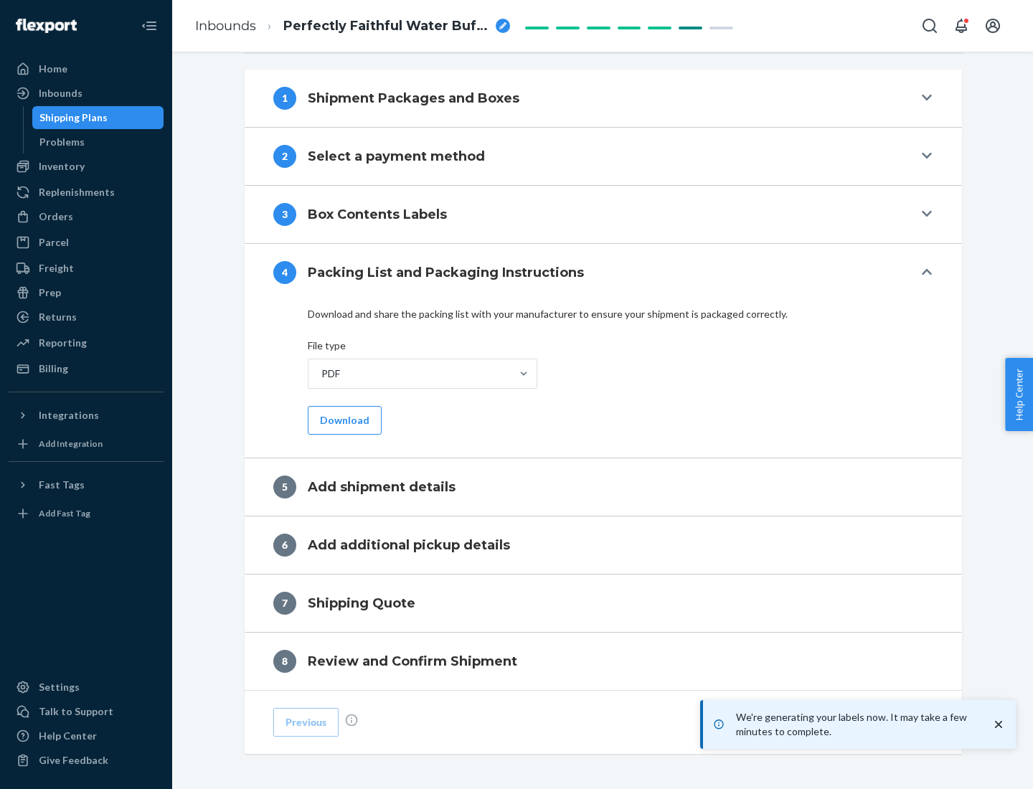
click at [343, 420] on button "Download" at bounding box center [345, 420] width 74 height 29
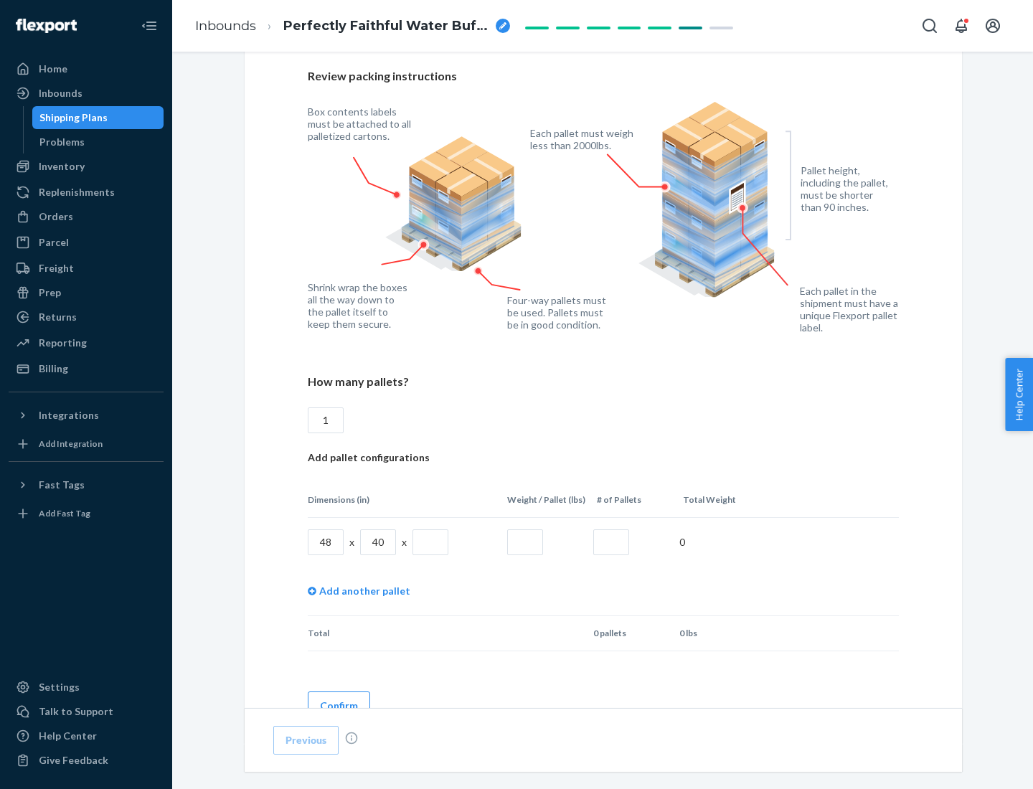
scroll to position [1042, 0]
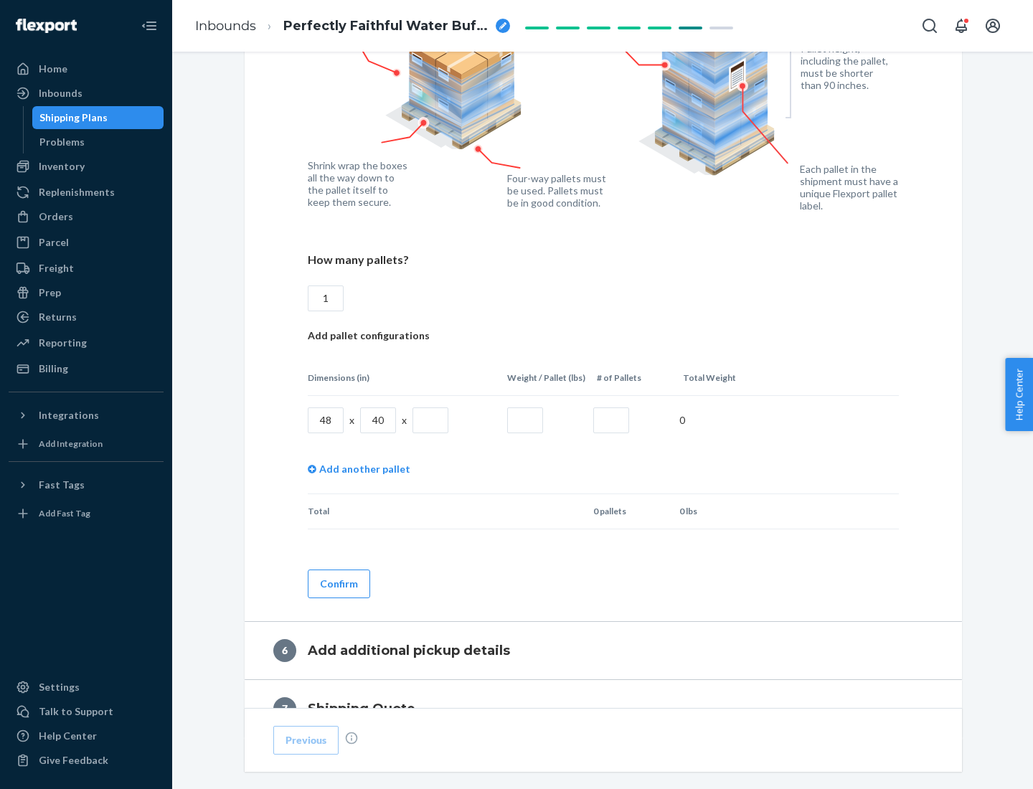
type input "1"
type input "40"
type input "200"
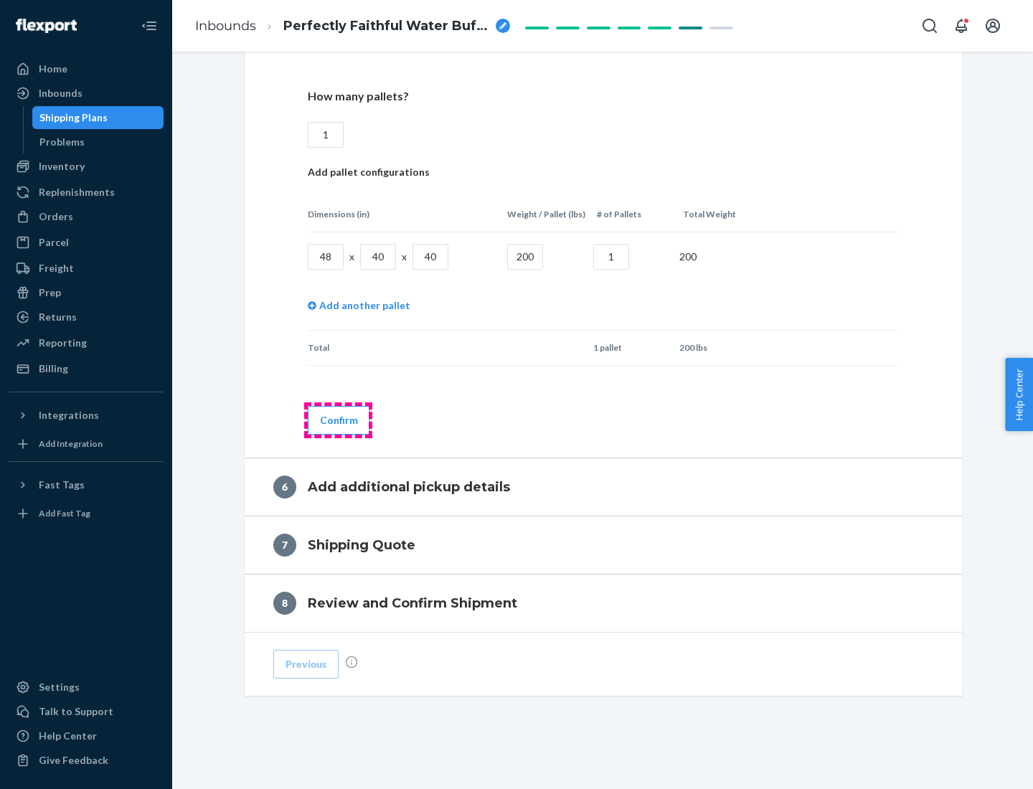
type input "1"
click at [338, 420] on button "Confirm" at bounding box center [339, 420] width 62 height 29
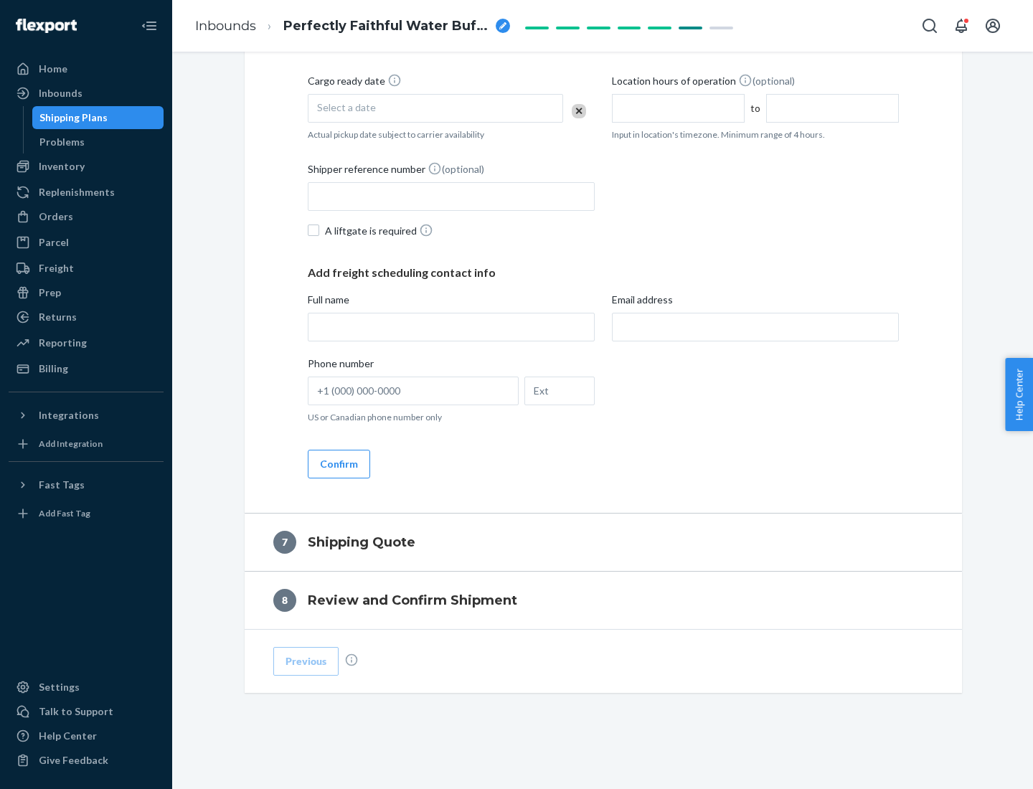
scroll to position [549, 0]
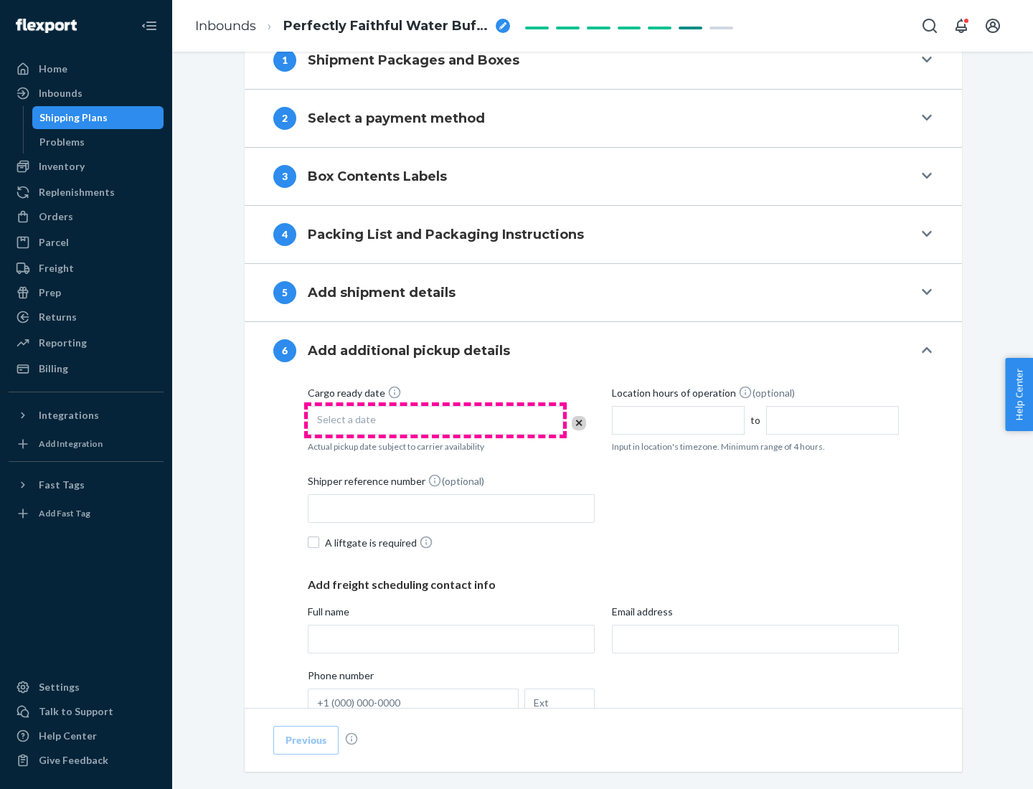
click at [435, 420] on div "Select a date" at bounding box center [435, 420] width 255 height 29
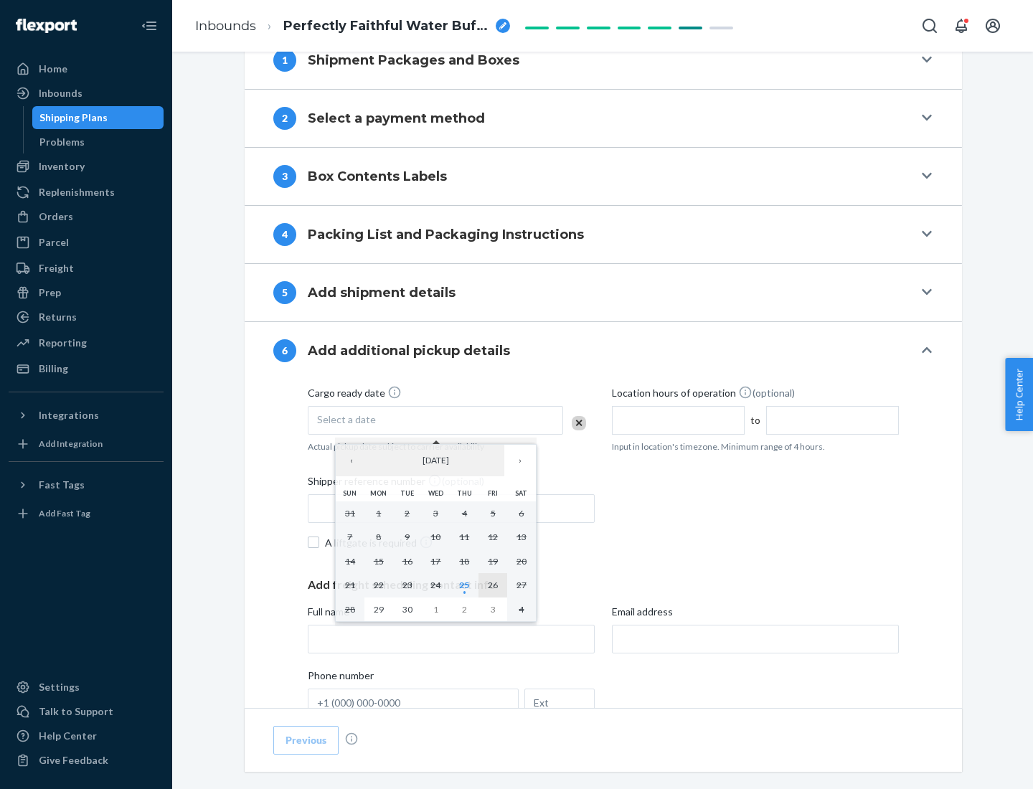
click at [493, 585] on abbr "26" at bounding box center [493, 585] width 10 height 11
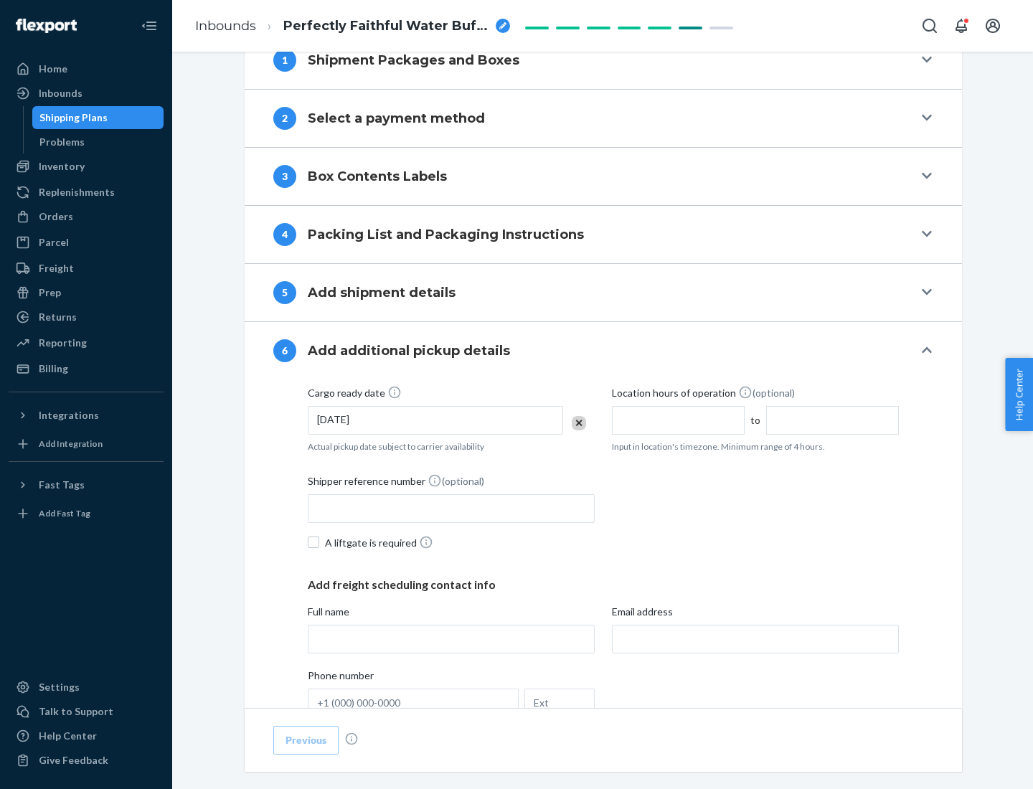
scroll to position [768, 0]
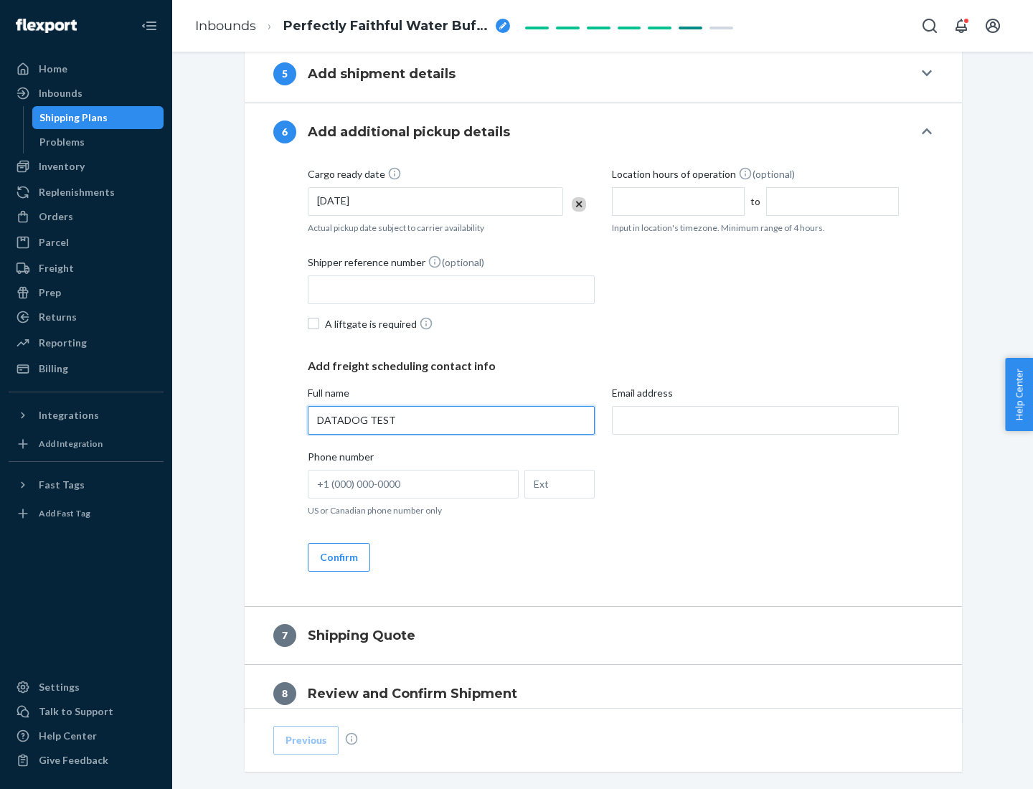
type input "DATADOG TEST"
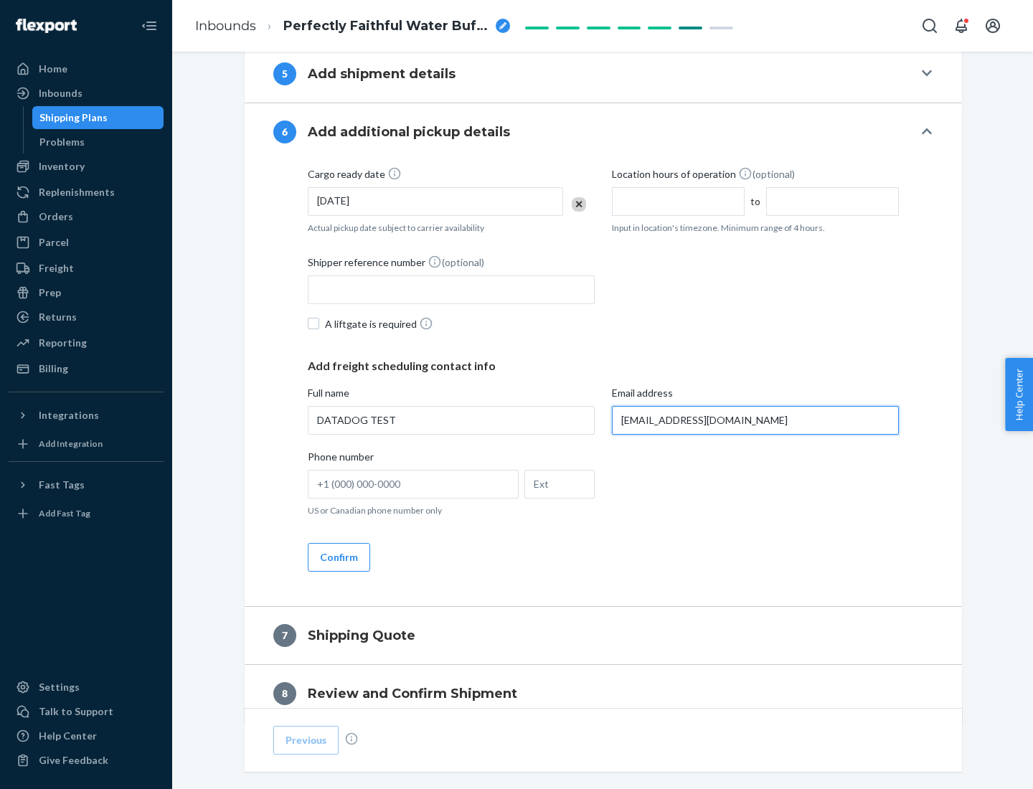
scroll to position [832, 0]
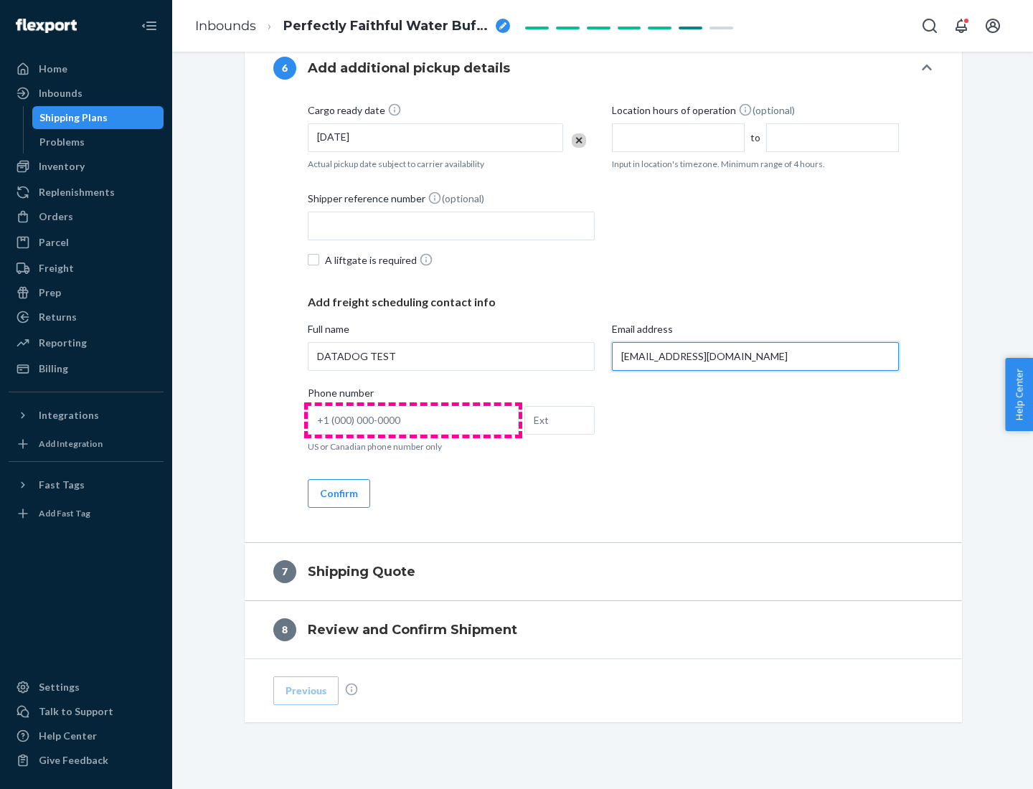
type input "[EMAIL_ADDRESS][DOMAIN_NAME]"
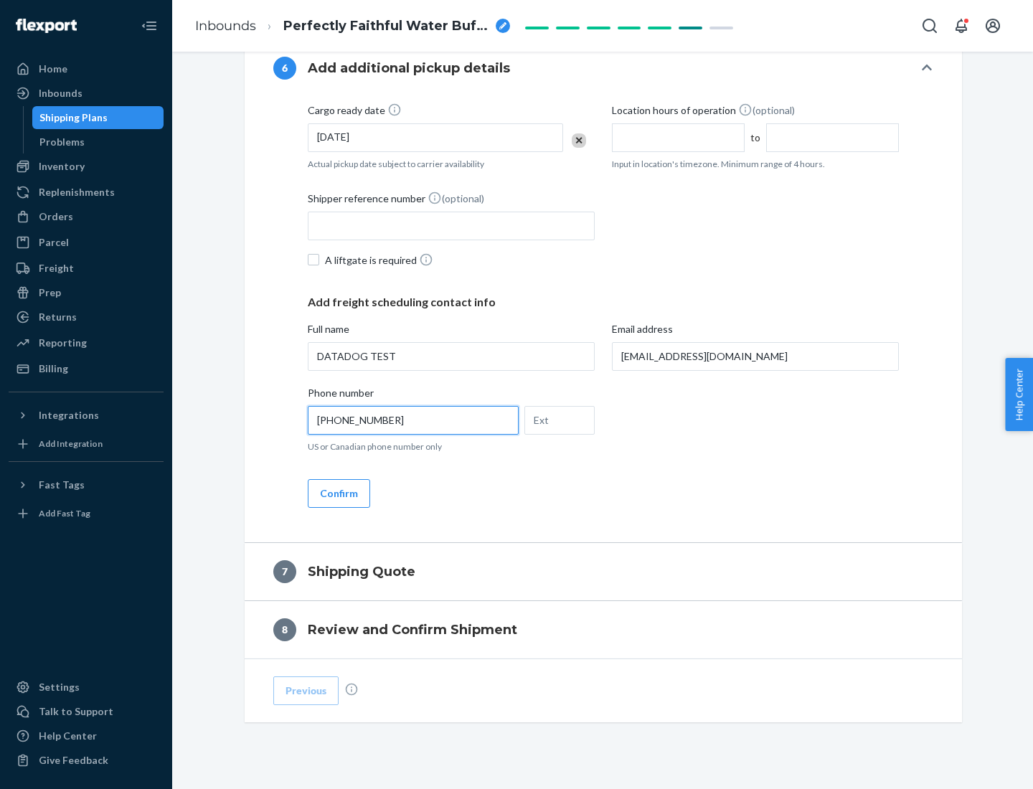
scroll to position [861, 0]
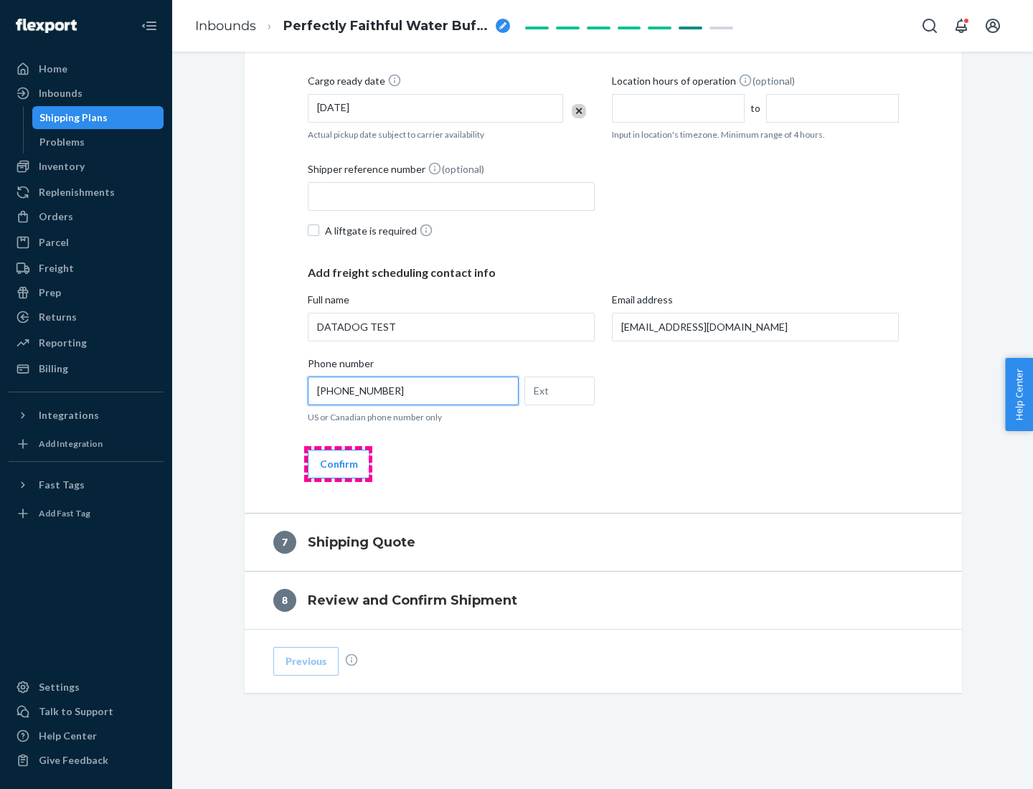
type input "[PHONE_NUMBER]"
click at [338, 463] on button "Confirm" at bounding box center [339, 464] width 62 height 29
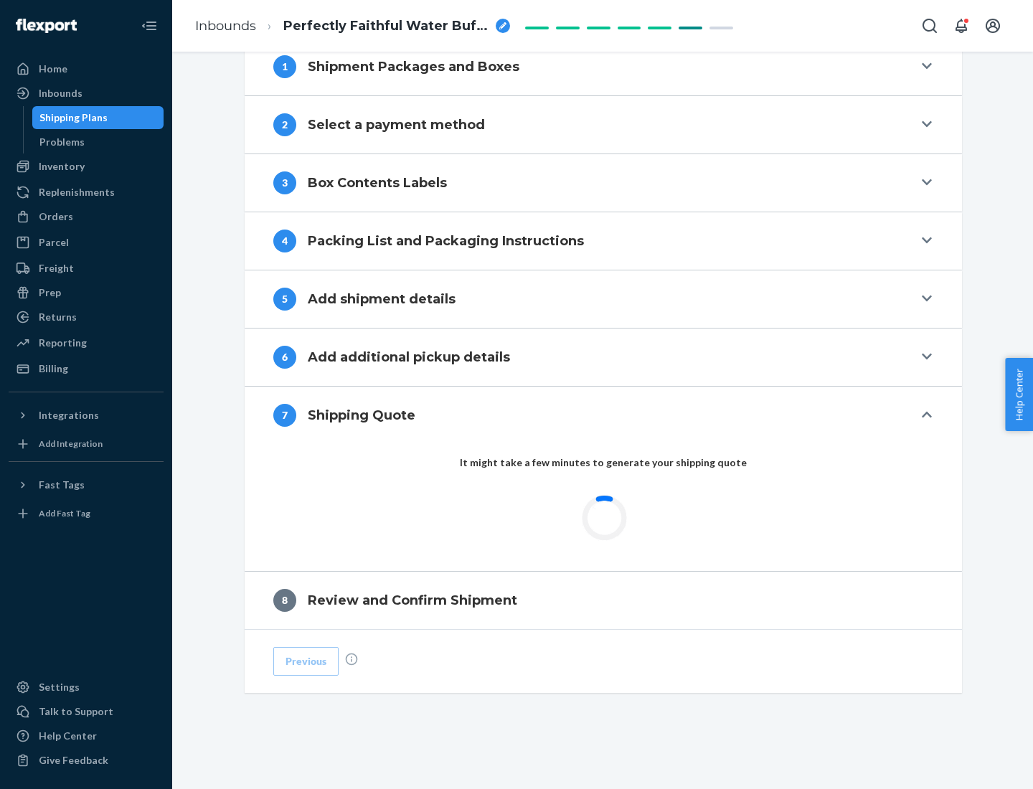
scroll to position [594, 0]
